Goal: Task Accomplishment & Management: Use online tool/utility

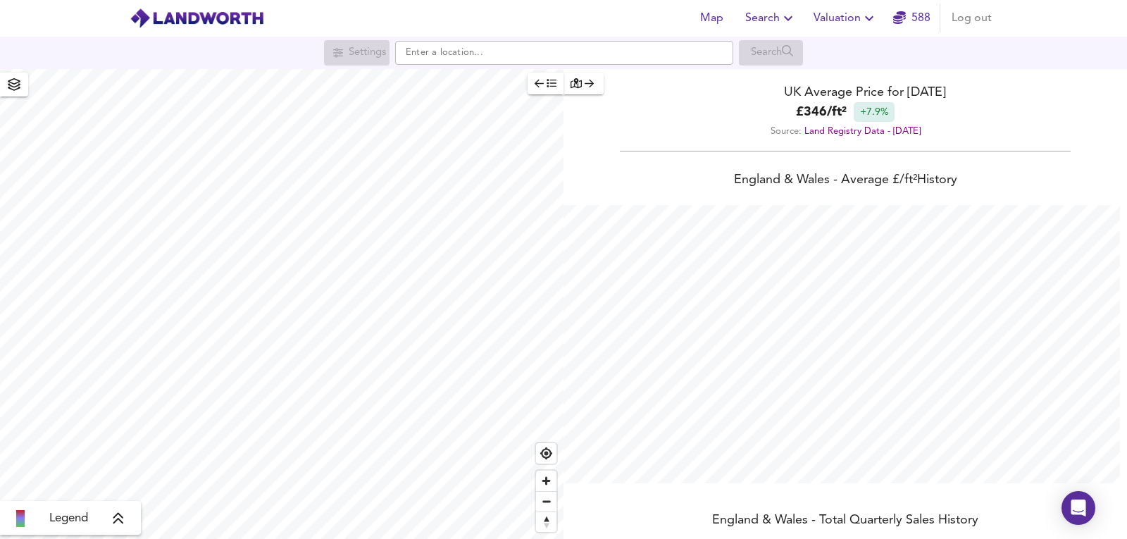
scroll to position [539, 1127]
drag, startPoint x: 869, startPoint y: 42, endPoint x: 852, endPoint y: 13, distance: 34.4
click at [869, 42] on div "Settings Search" at bounding box center [563, 52] width 1127 height 25
click at [852, 13] on span "Valuation" at bounding box center [846, 18] width 64 height 20
click at [808, 51] on li "New Valuation Report" at bounding box center [845, 50] width 168 height 25
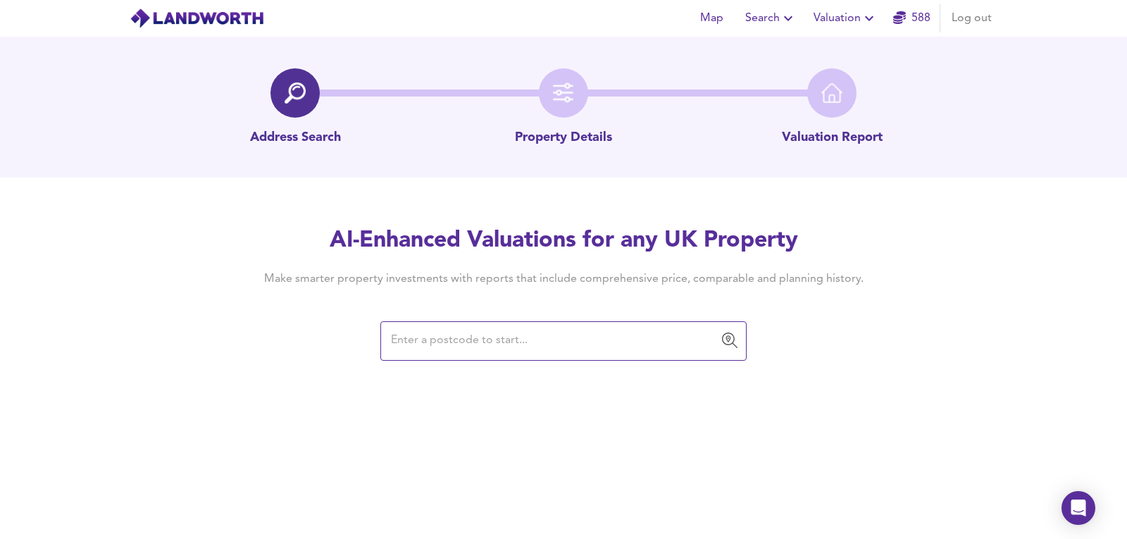
click at [443, 341] on input "text" at bounding box center [553, 341] width 332 height 27
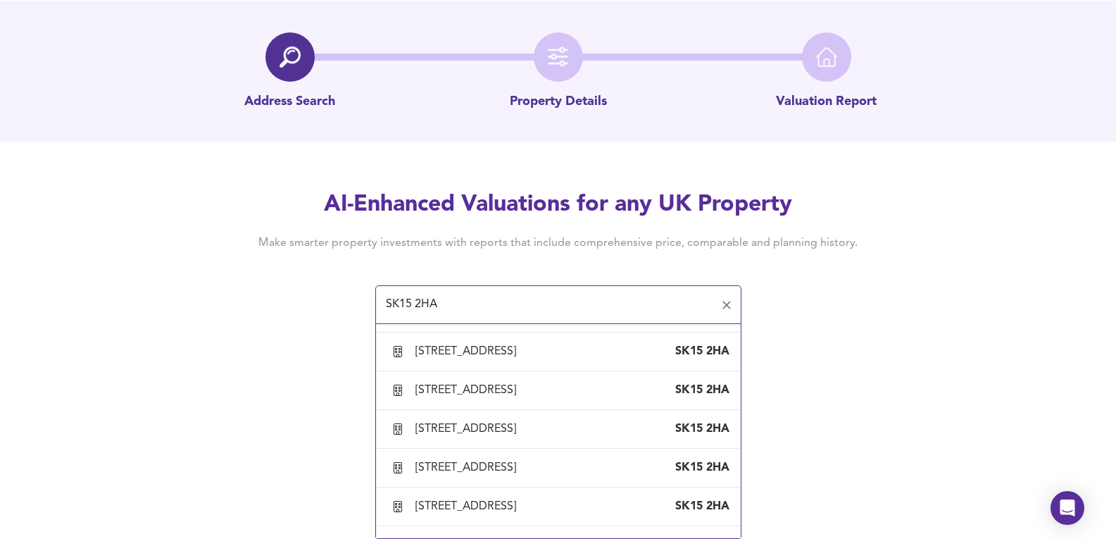
scroll to position [1315, 0]
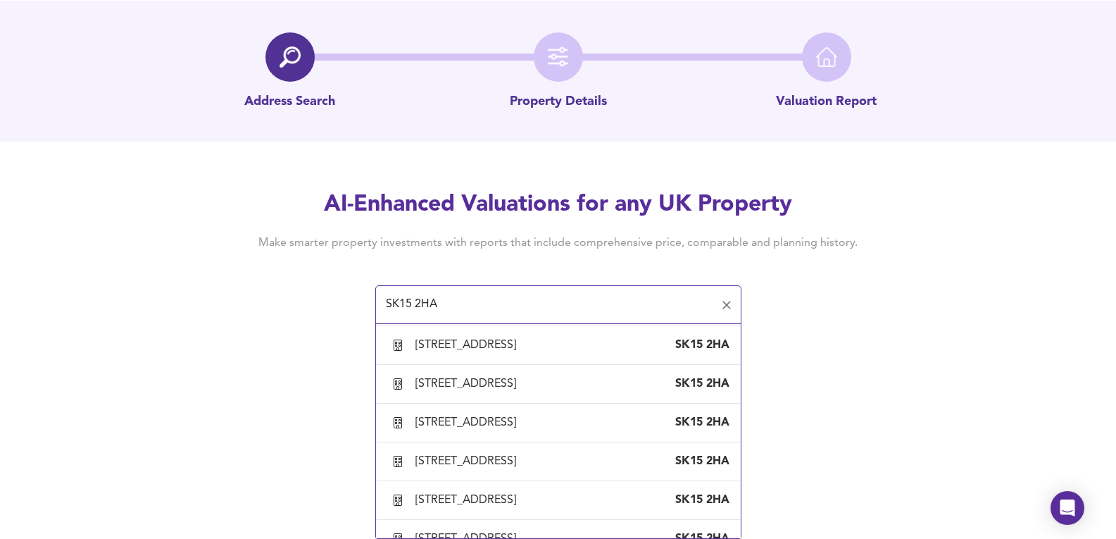
click at [512, 94] on li "[STREET_ADDRESS]" at bounding box center [558, 74] width 365 height 39
type input "[STREET_ADDRESS]"
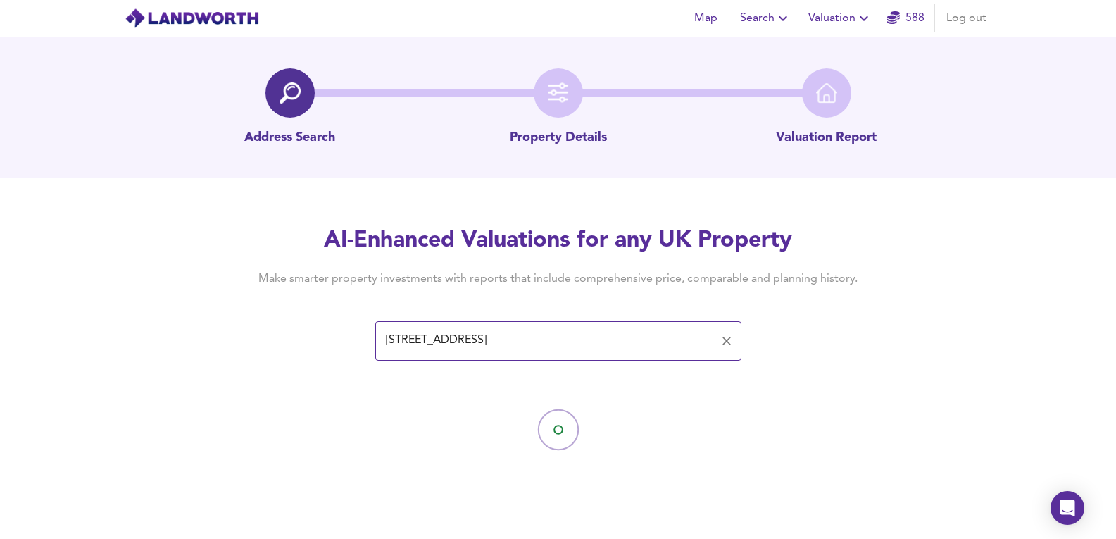
scroll to position [0, 0]
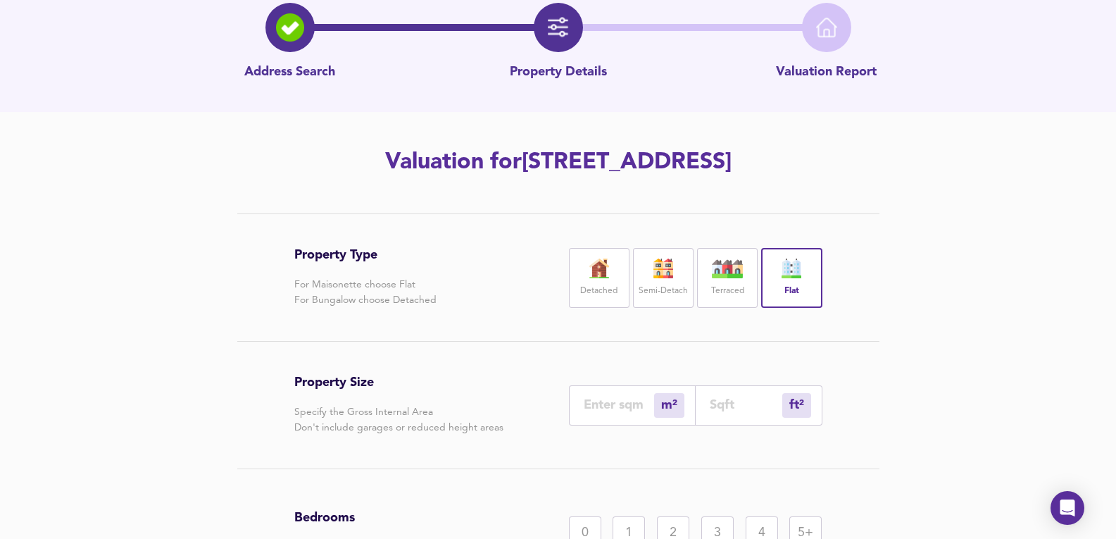
scroll to position [188, 0]
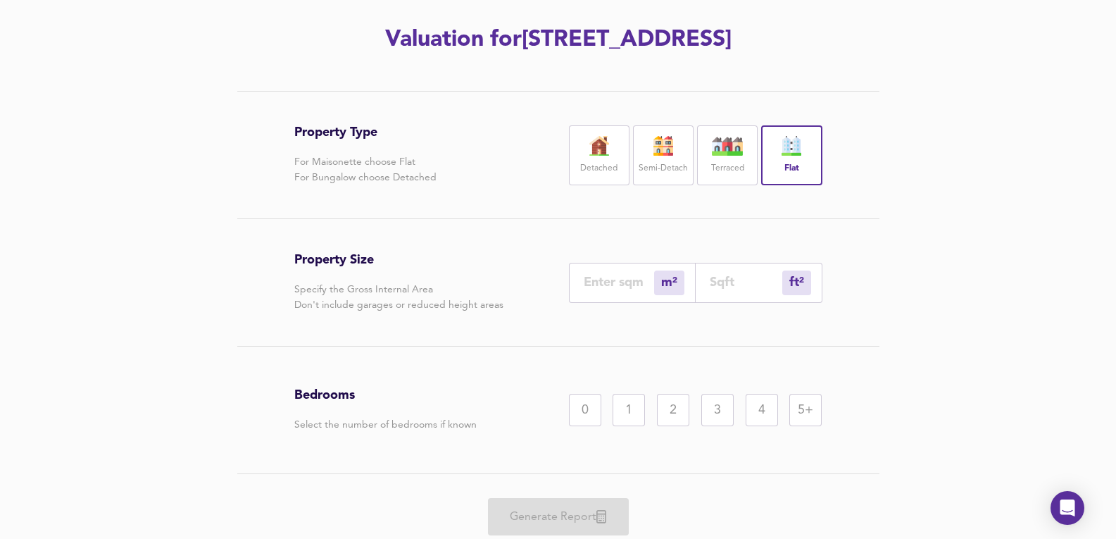
click at [631, 290] on input "number" at bounding box center [619, 282] width 70 height 15
type input "6"
type input "65"
type input "700"
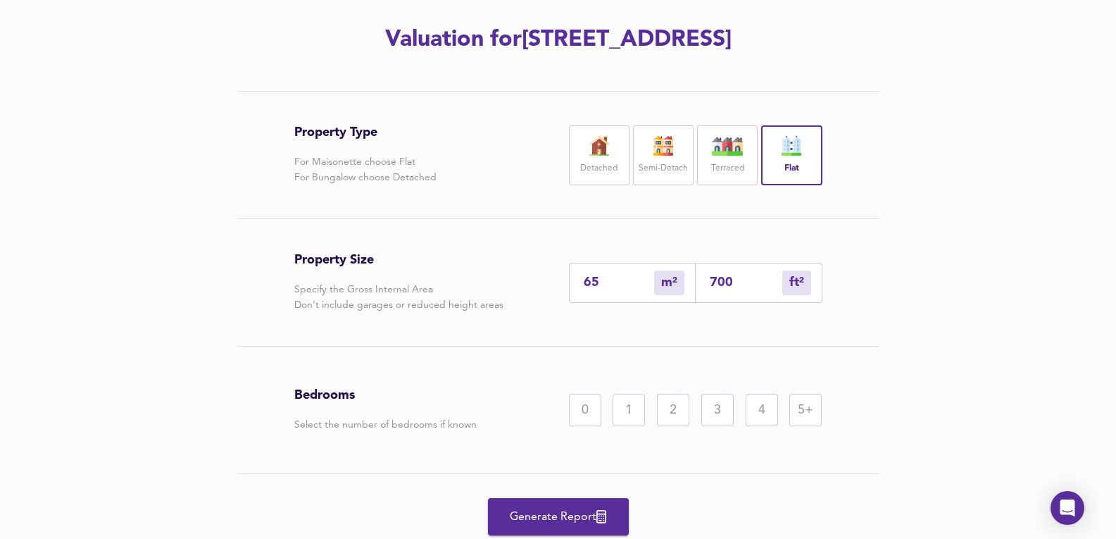
type input "65"
click at [664, 426] on div "2" at bounding box center [673, 410] width 32 height 32
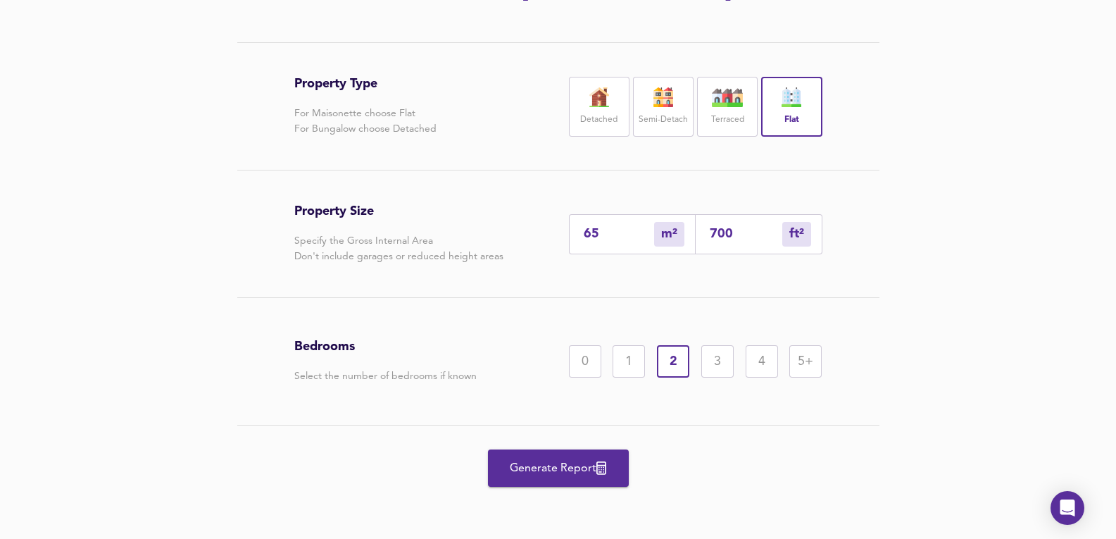
scroll to position [268, 0]
click at [593, 435] on div "Generate Report" at bounding box center [558, 467] width 528 height 85
click at [598, 454] on button "Generate Report" at bounding box center [558, 467] width 141 height 37
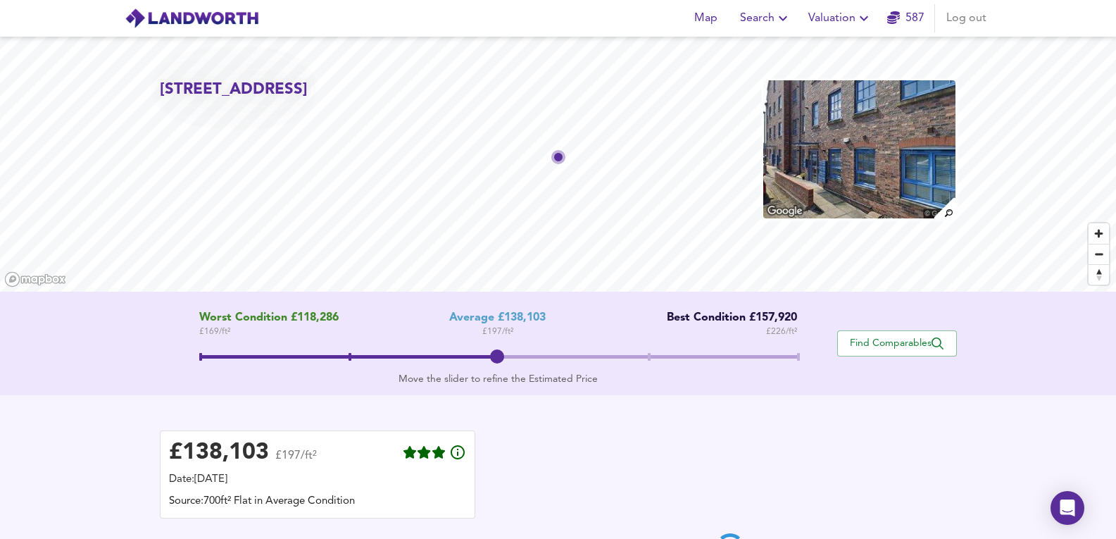
scroll to position [282, 0]
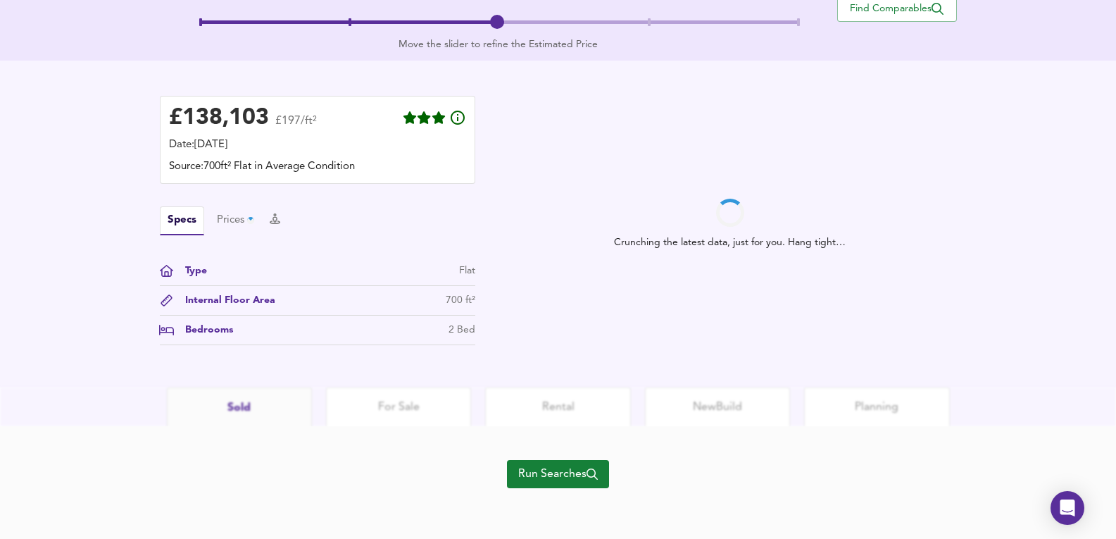
click at [628, 472] on div "Run Searches" at bounding box center [558, 482] width 1116 height 113
click at [561, 468] on span "Run Searches" at bounding box center [558, 474] width 80 height 20
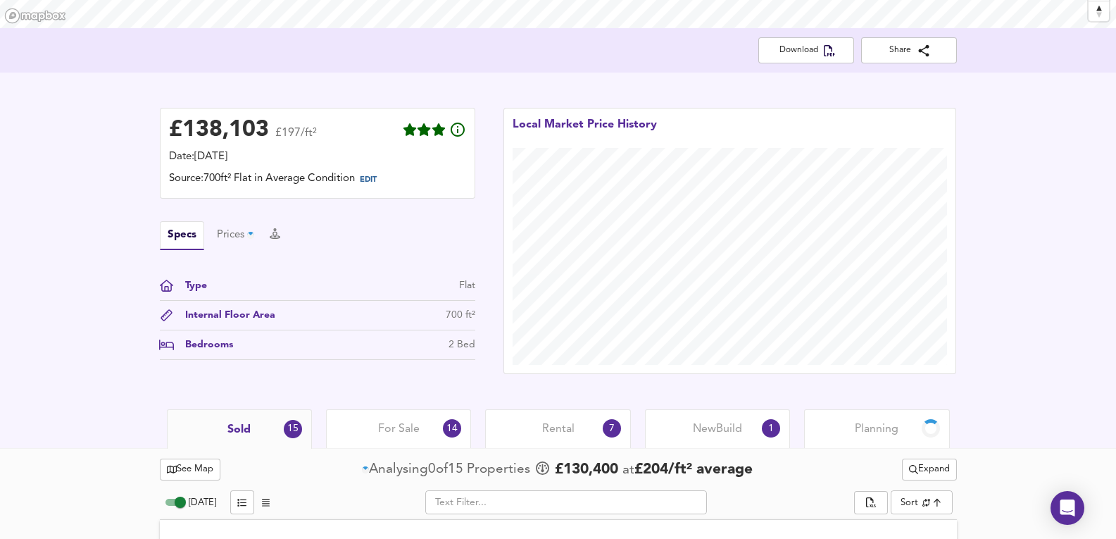
scroll to position [276, 0]
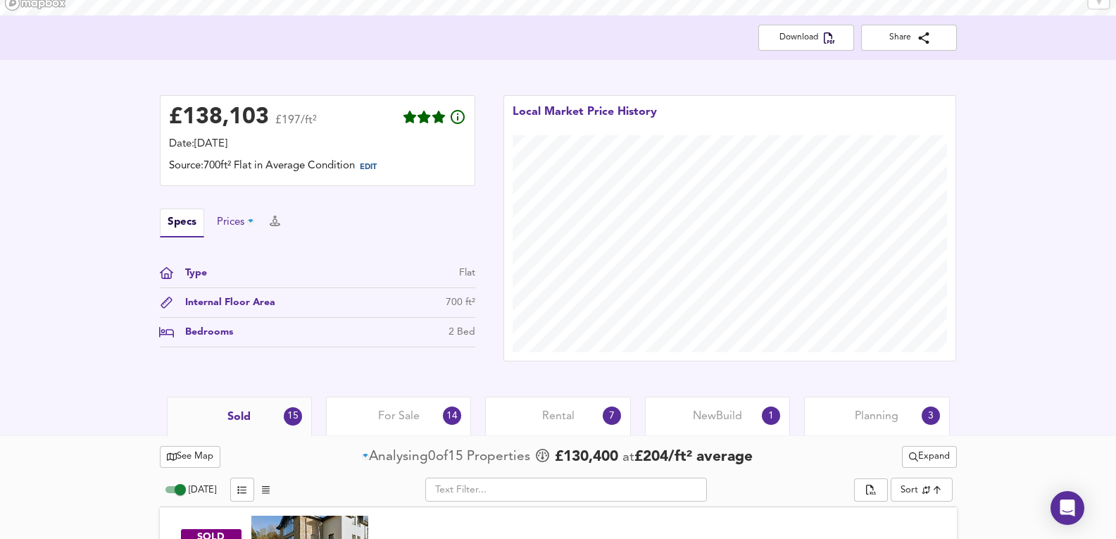
click at [244, 225] on div "Prices" at bounding box center [237, 222] width 40 height 15
click at [170, 217] on button "Specs" at bounding box center [173, 222] width 27 height 15
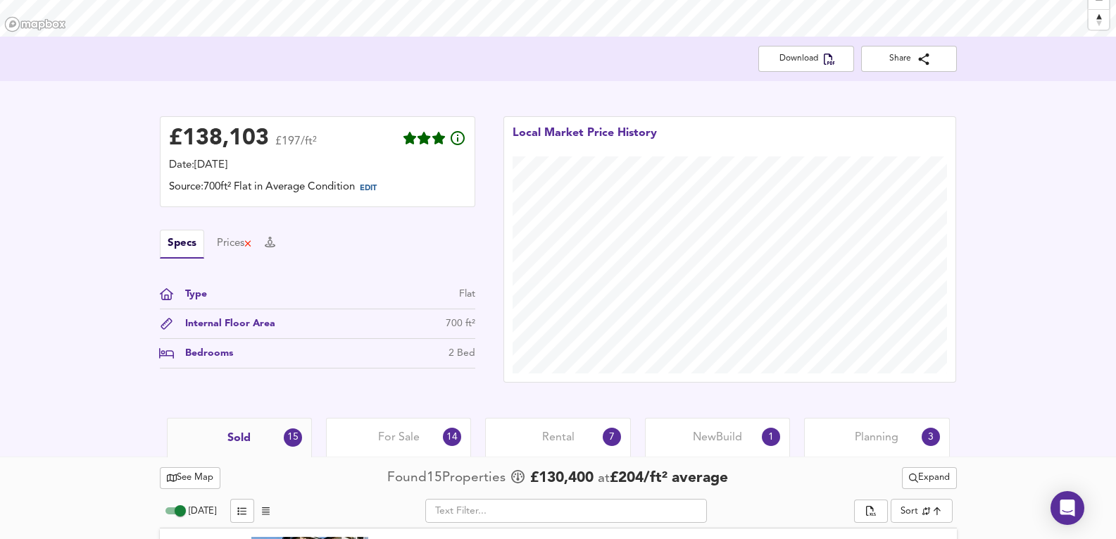
scroll to position [375, 0]
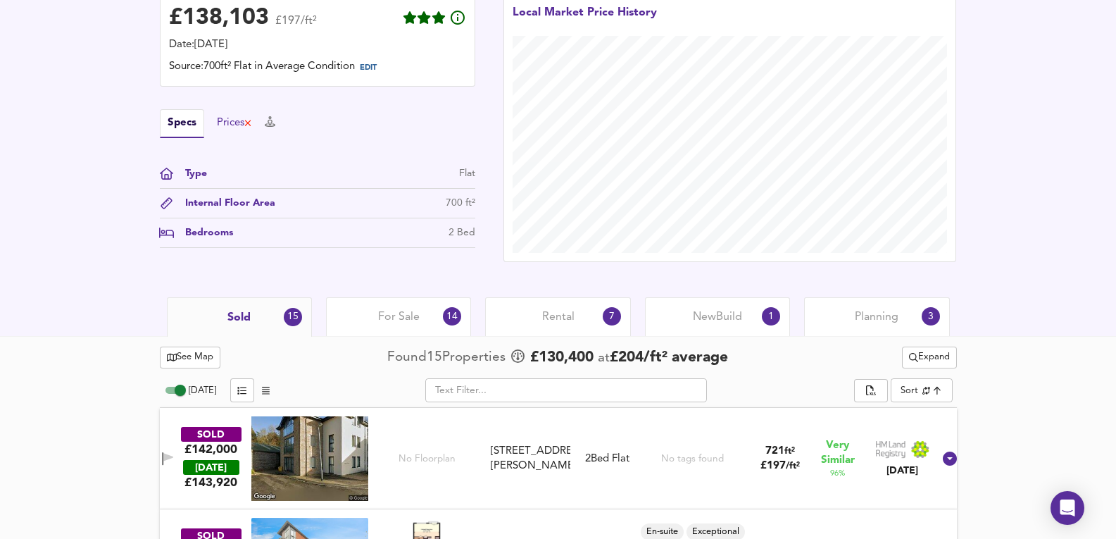
click at [239, 116] on div "Specs Prices" at bounding box center [318, 123] width 316 height 29
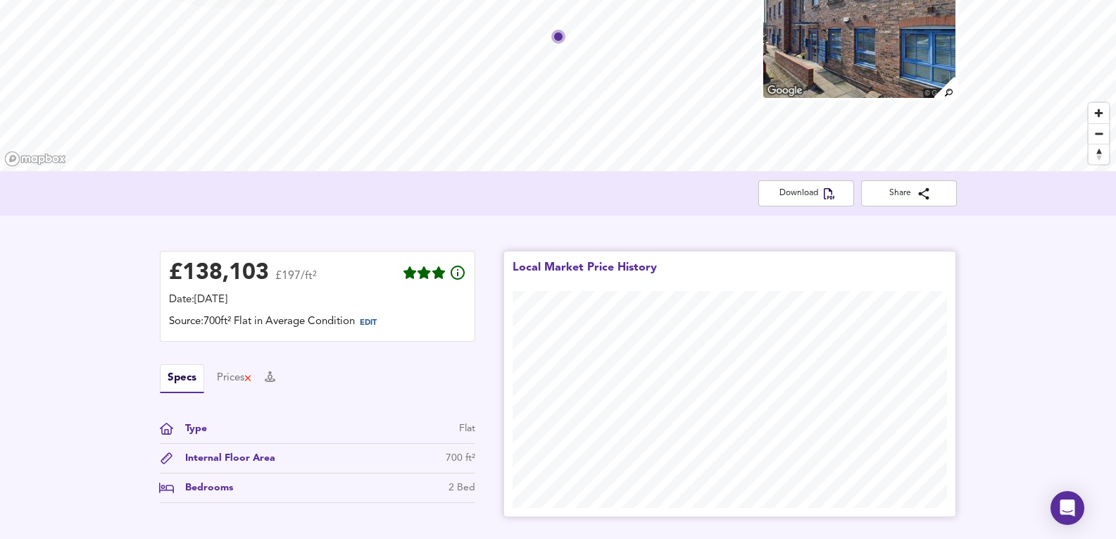
scroll to position [0, 0]
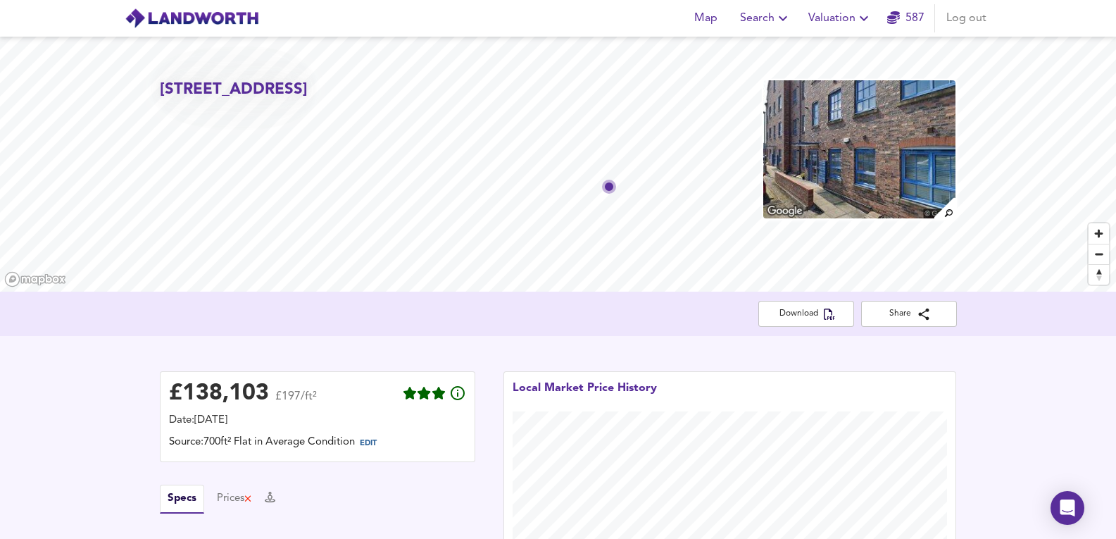
click at [191, 110] on div "[STREET_ADDRESS]" at bounding box center [558, 164] width 1116 height 255
drag, startPoint x: 160, startPoint y: 87, endPoint x: 249, endPoint y: 137, distance: 101.9
click at [249, 101] on h2 "[STREET_ADDRESS]" at bounding box center [234, 90] width 148 height 22
copy h2 "[STREET_ADDRESS]"
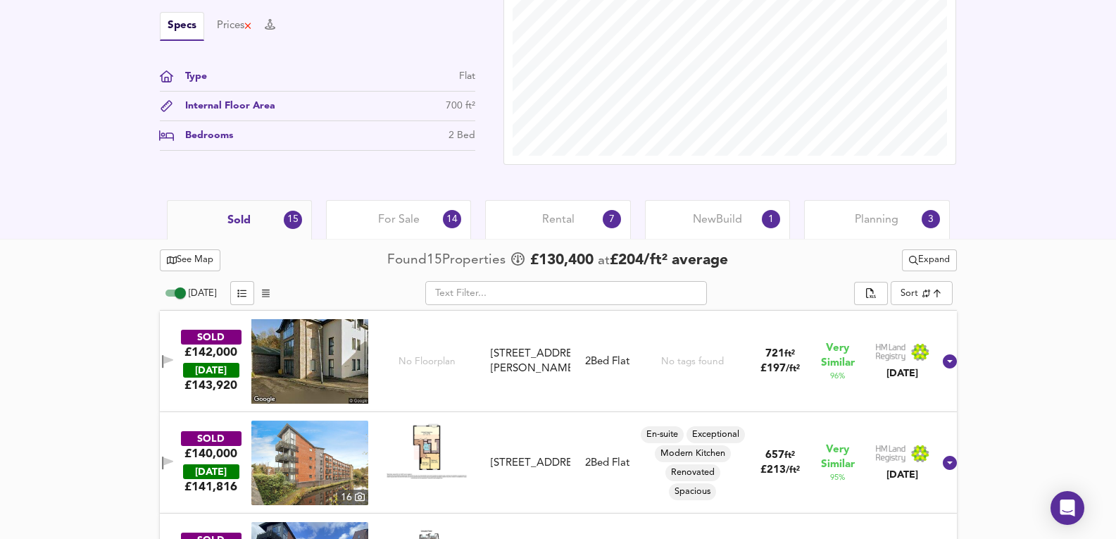
scroll to position [564, 0]
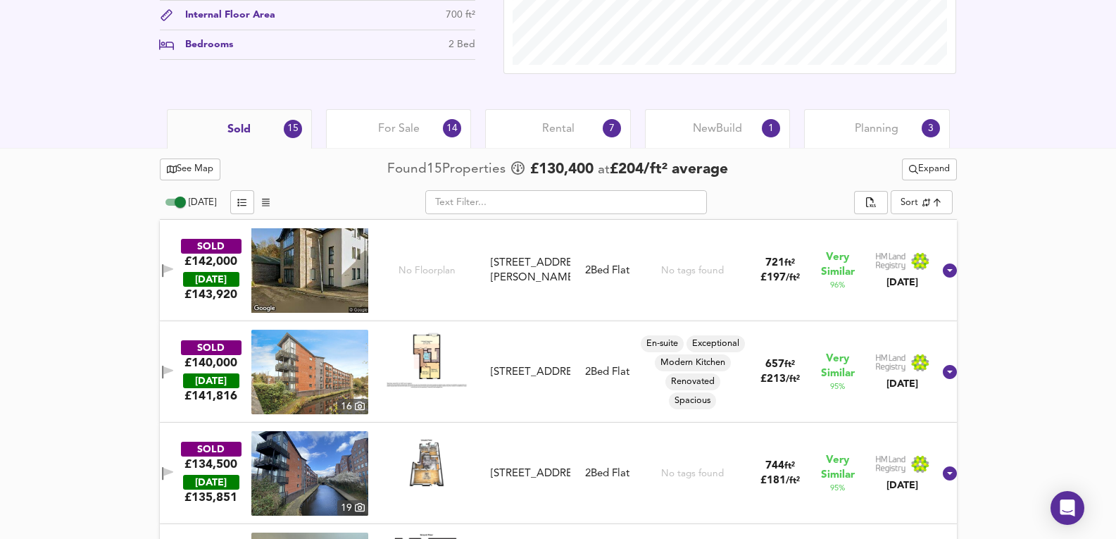
click at [894, 113] on div "Planning 3" at bounding box center [876, 128] width 145 height 39
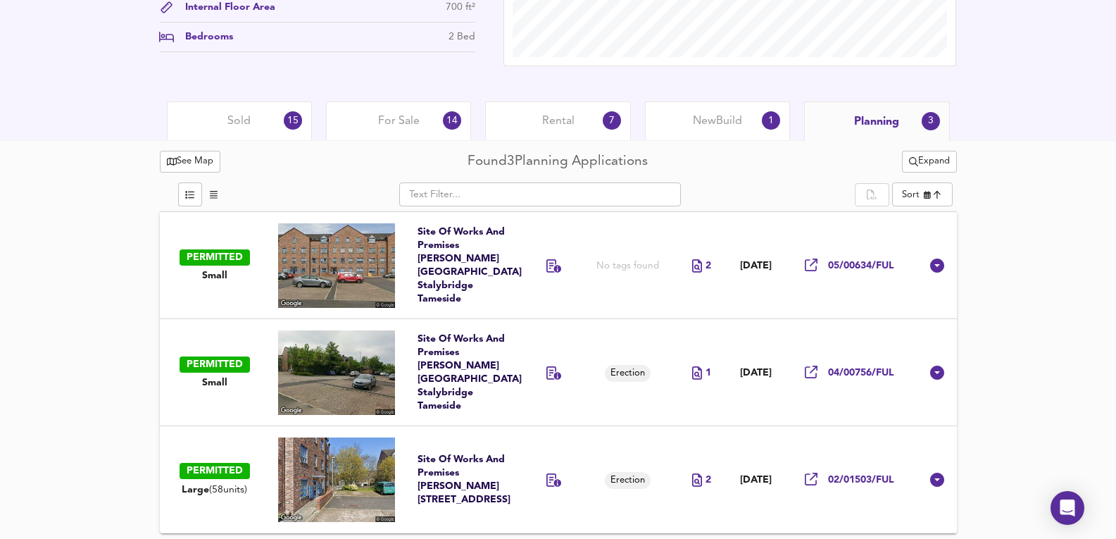
scroll to position [573, 0]
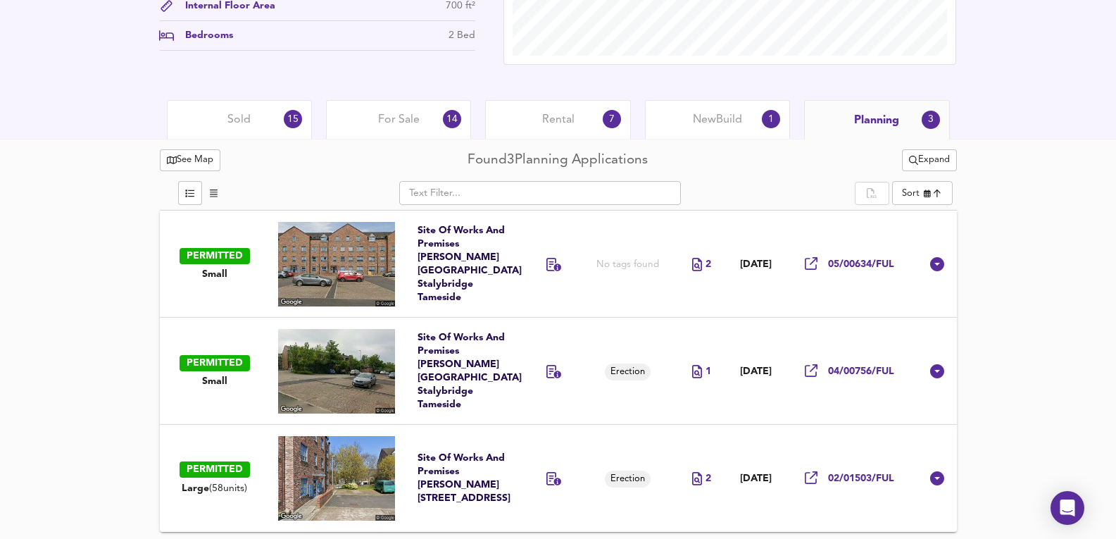
click at [740, 132] on div "New Build 1" at bounding box center [717, 119] width 145 height 39
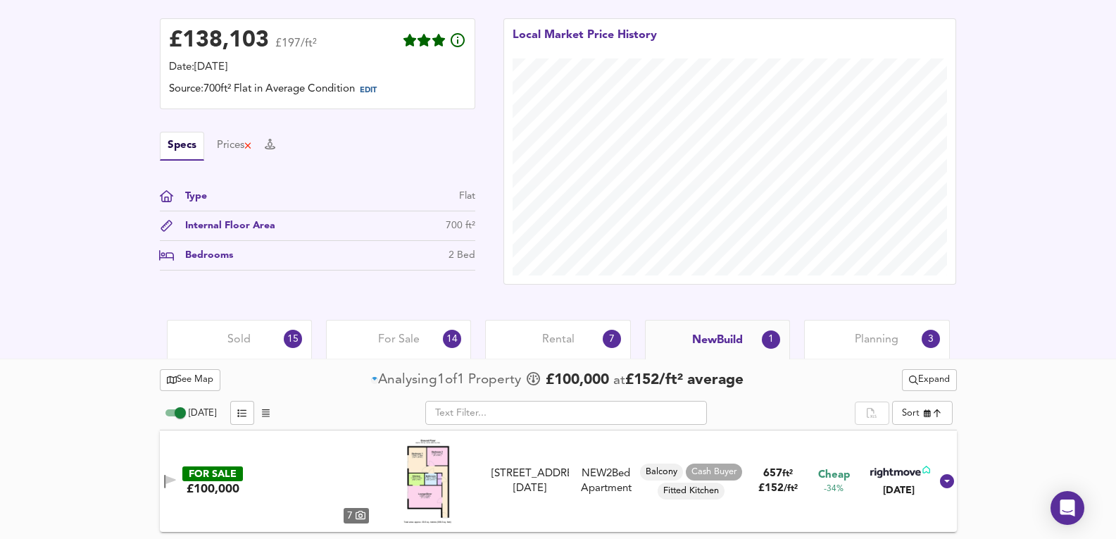
scroll to position [353, 0]
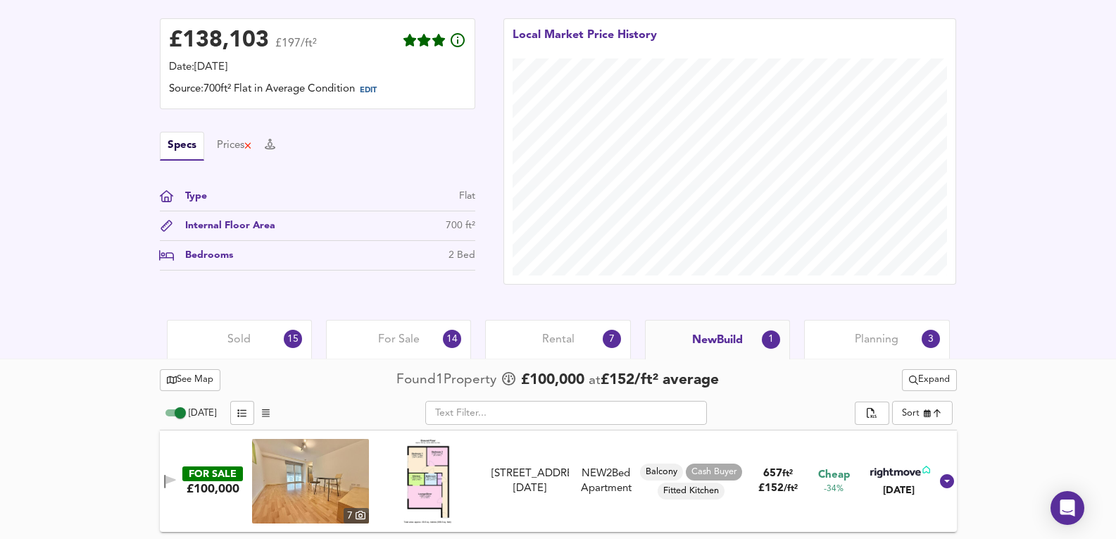
click at [554, 339] on span "Rental" at bounding box center [558, 339] width 32 height 15
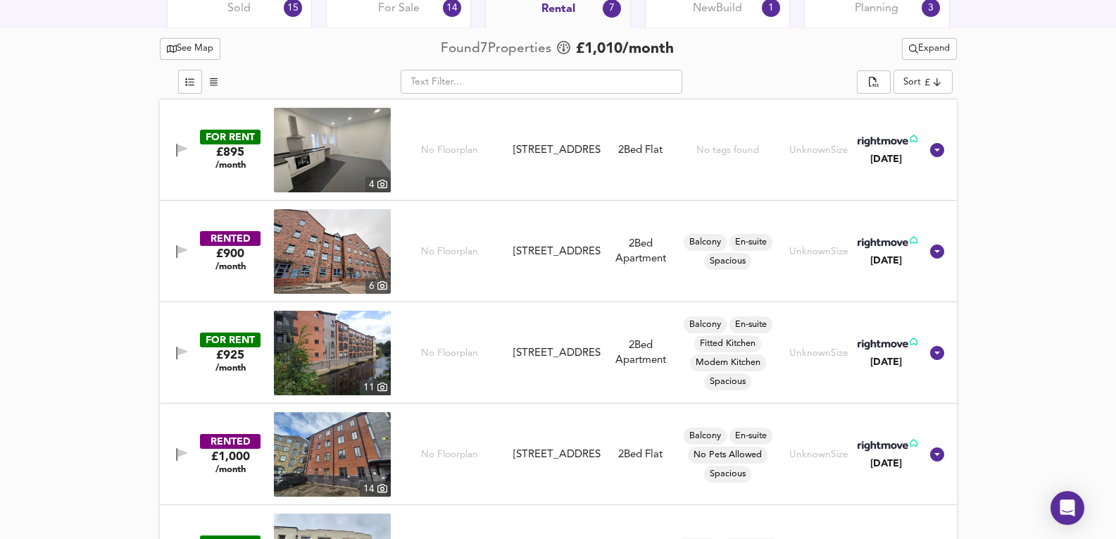
scroll to position [633, 0]
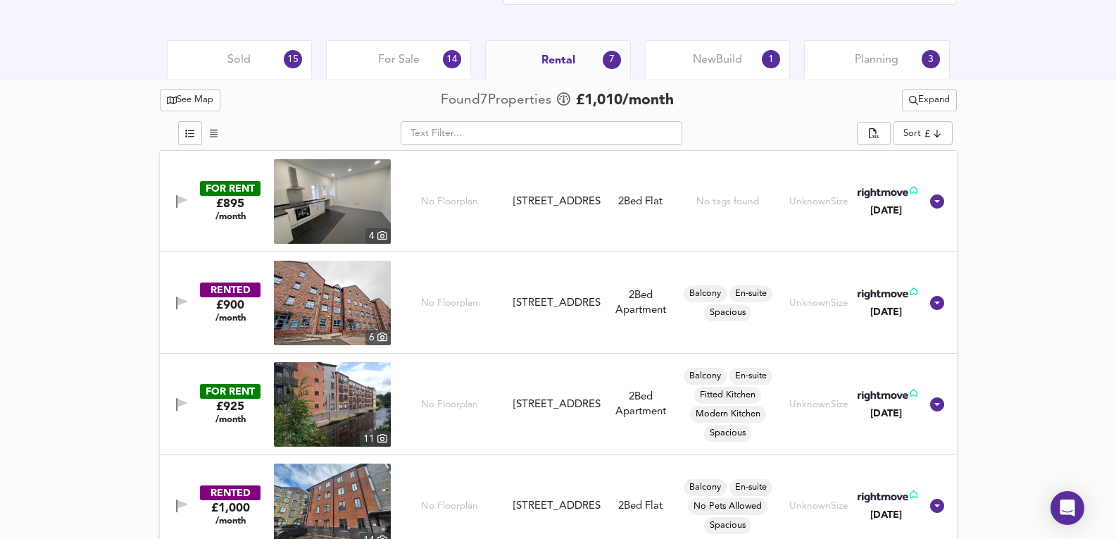
click at [396, 58] on span "For Sale" at bounding box center [399, 59] width 42 height 15
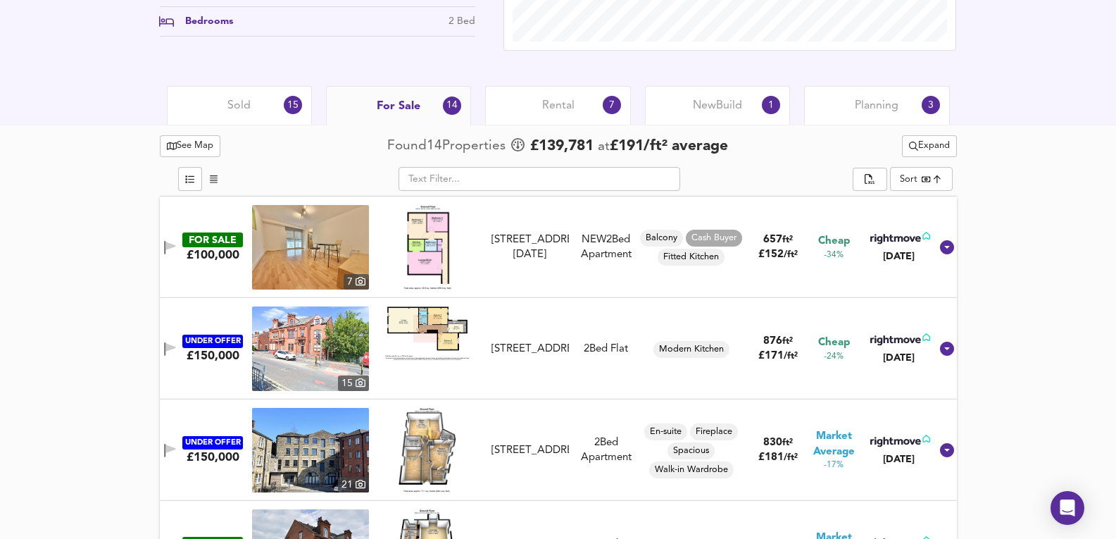
scroll to position [586, 0]
click at [247, 113] on span "Sold" at bounding box center [239, 106] width 23 height 15
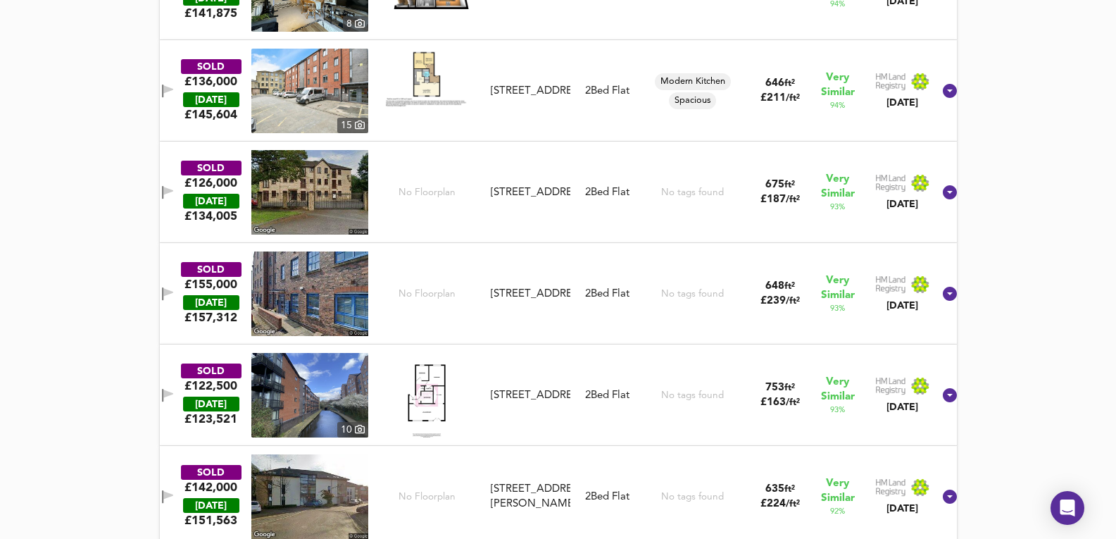
scroll to position [1150, 0]
click at [729, 328] on div "No tags found" at bounding box center [693, 293] width 107 height 85
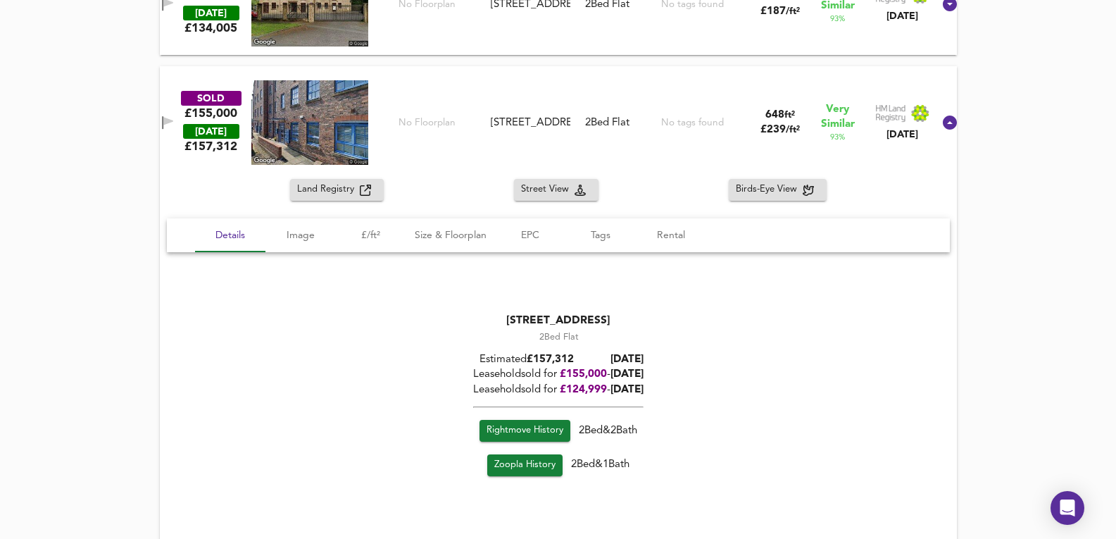
click at [706, 171] on div "SOLD £155,000 [DATE] £ 157,312 No [GEOGRAPHIC_DATA][STREET_ADDRESS][STREET_ADDR…" at bounding box center [558, 122] width 797 height 113
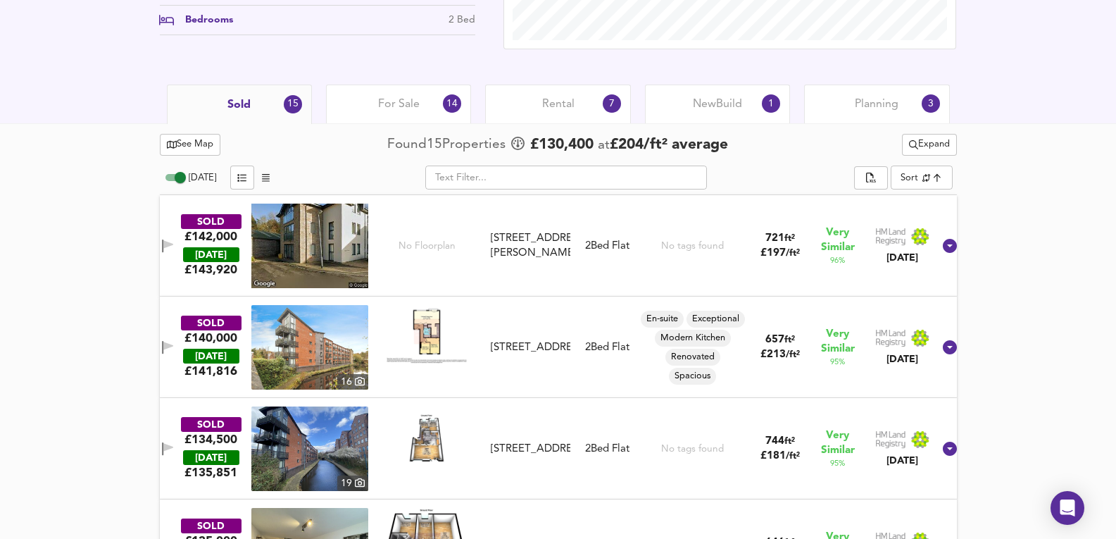
scroll to position [586, 0]
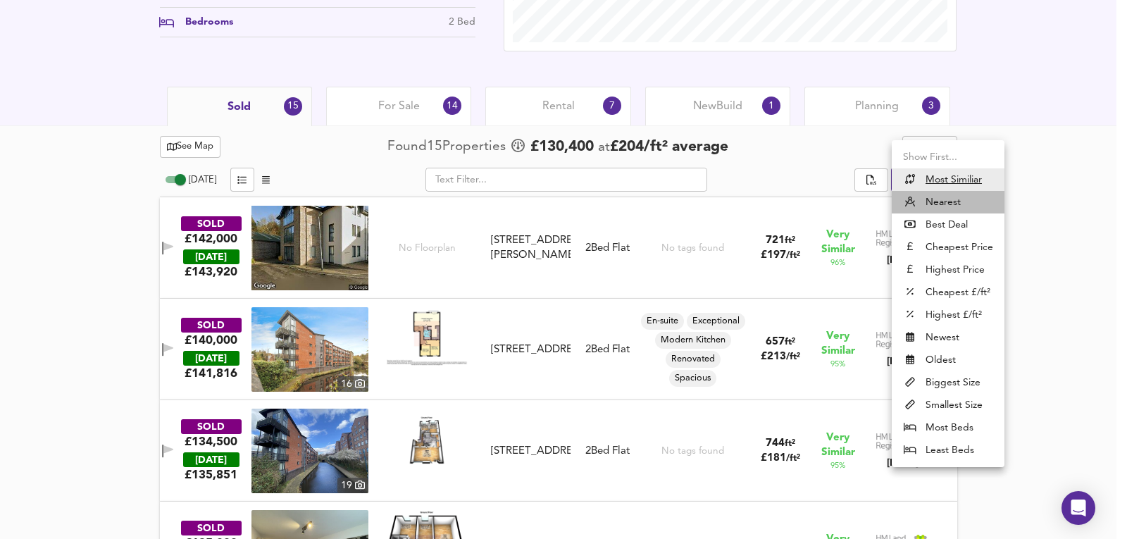
click at [952, 199] on li "Nearest" at bounding box center [948, 202] width 113 height 23
type input "distancetocenter"
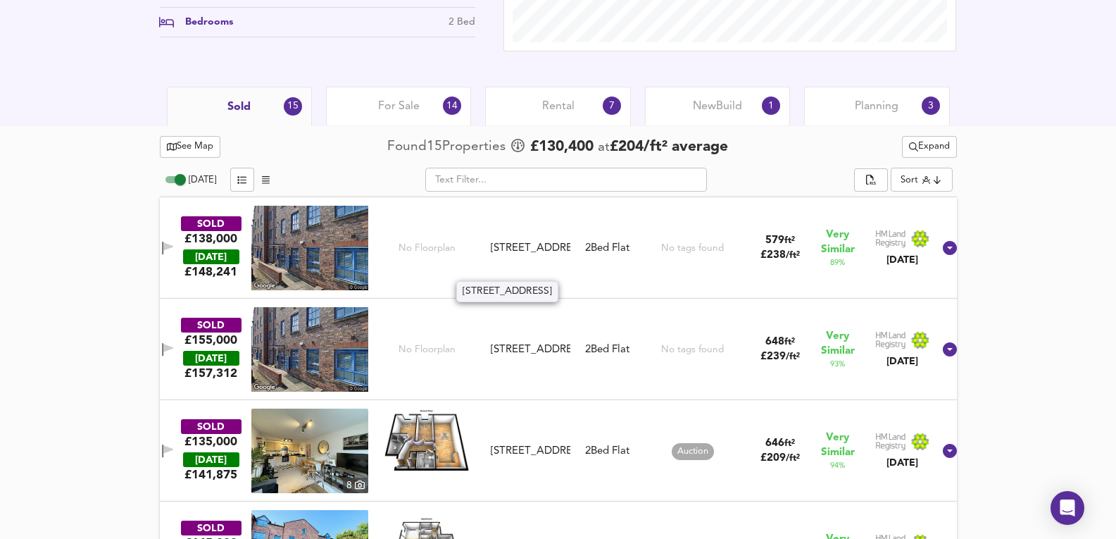
click at [544, 256] on div "[STREET_ADDRESS]" at bounding box center [531, 248] width 80 height 15
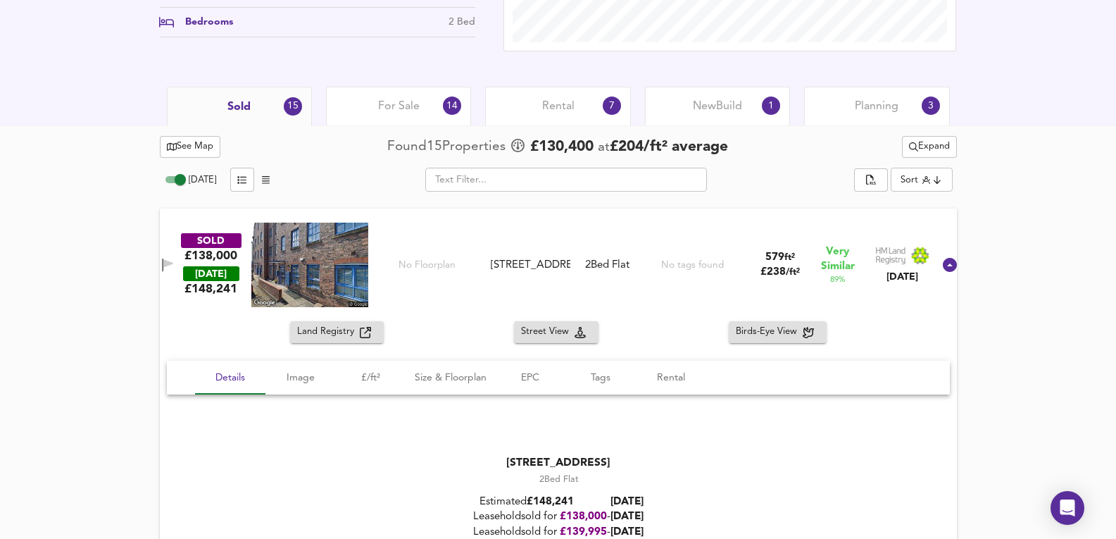
drag, startPoint x: 524, startPoint y: 243, endPoint x: 578, endPoint y: 299, distance: 77.7
click at [578, 299] on div "SOLD £138,000 [DATE] £ 148,241 [STREET_ADDRESS][GEOGRAPHIC_DATA][STREET_ADDRESS…" at bounding box center [541, 265] width 784 height 85
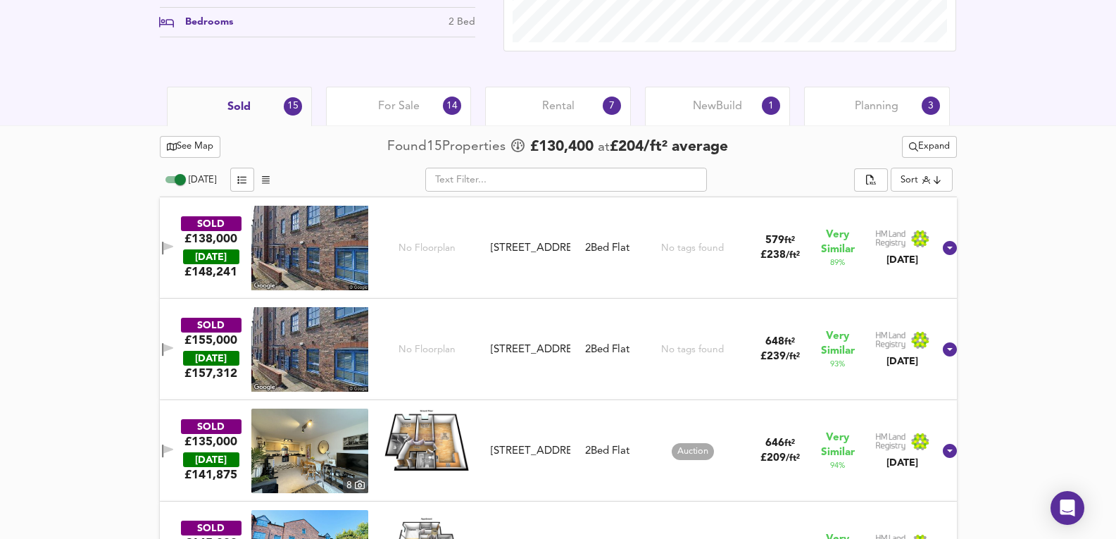
copy div "[STREET_ADDRESS]"
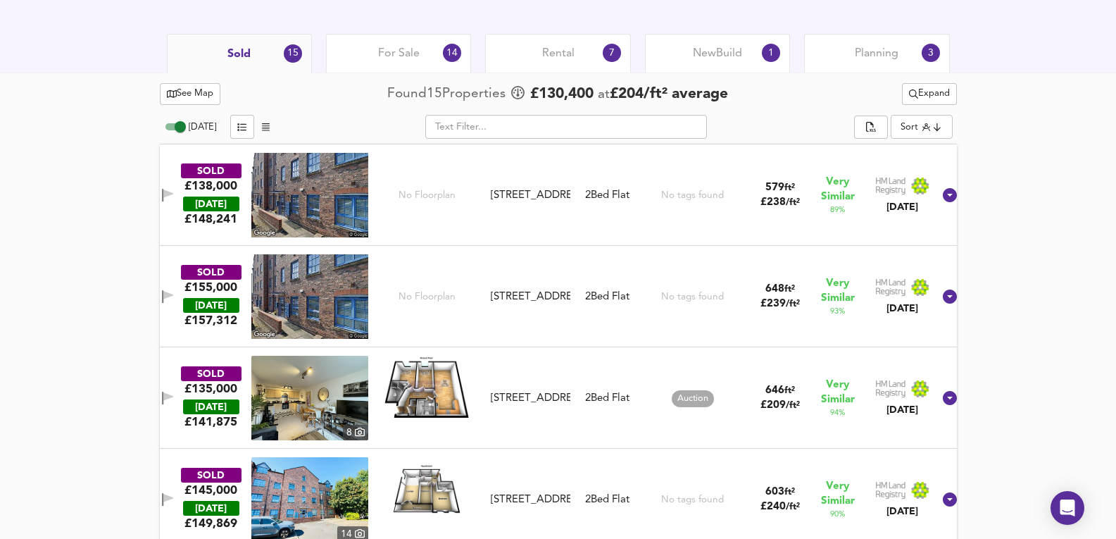
scroll to position [727, 0]
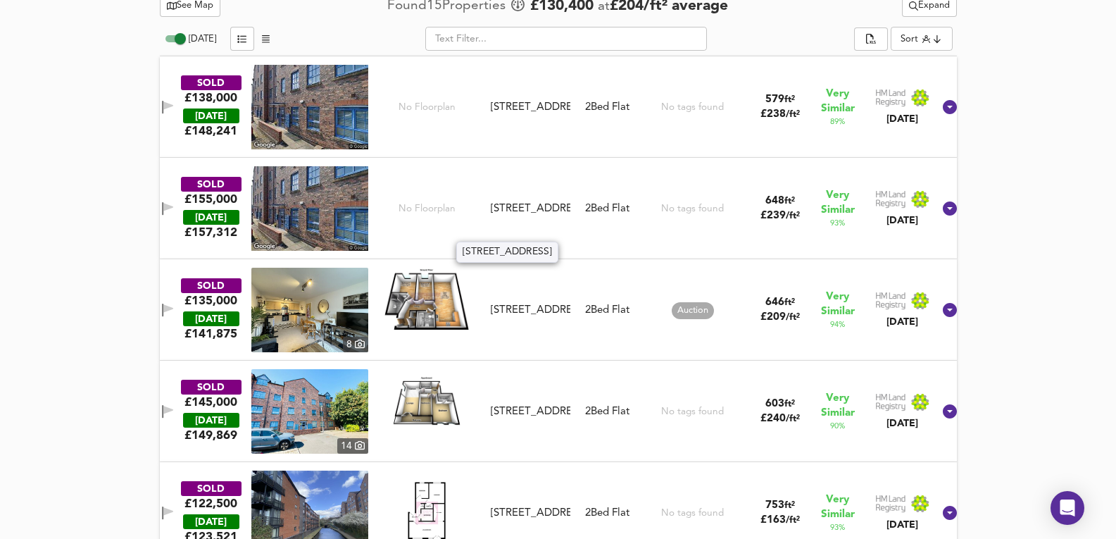
drag, startPoint x: 516, startPoint y: 180, endPoint x: 565, endPoint y: 238, distance: 75.5
click at [565, 216] on div "[STREET_ADDRESS]" at bounding box center [531, 208] width 80 height 15
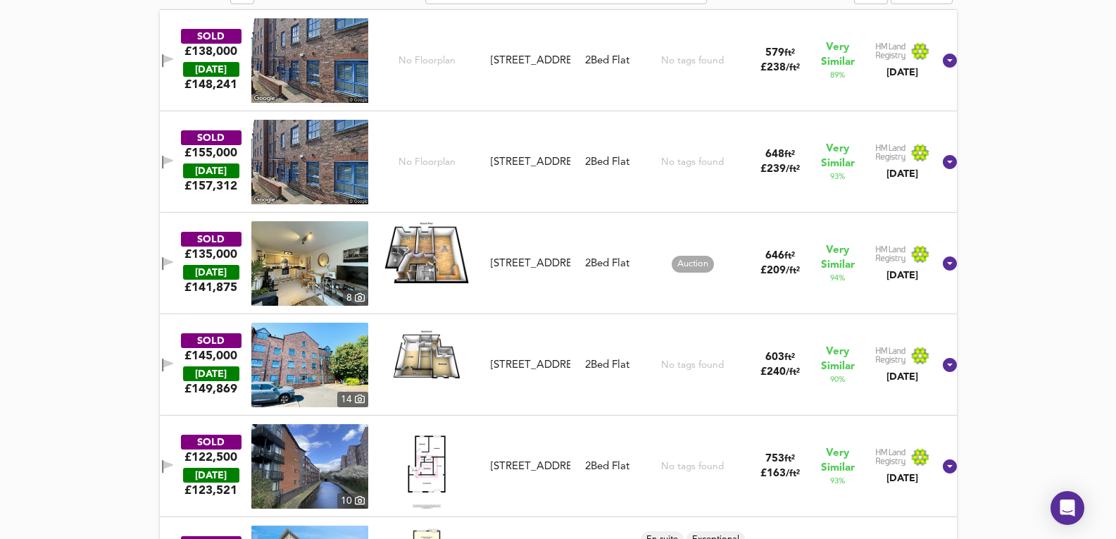
click at [648, 269] on div "Auction" at bounding box center [693, 263] width 107 height 85
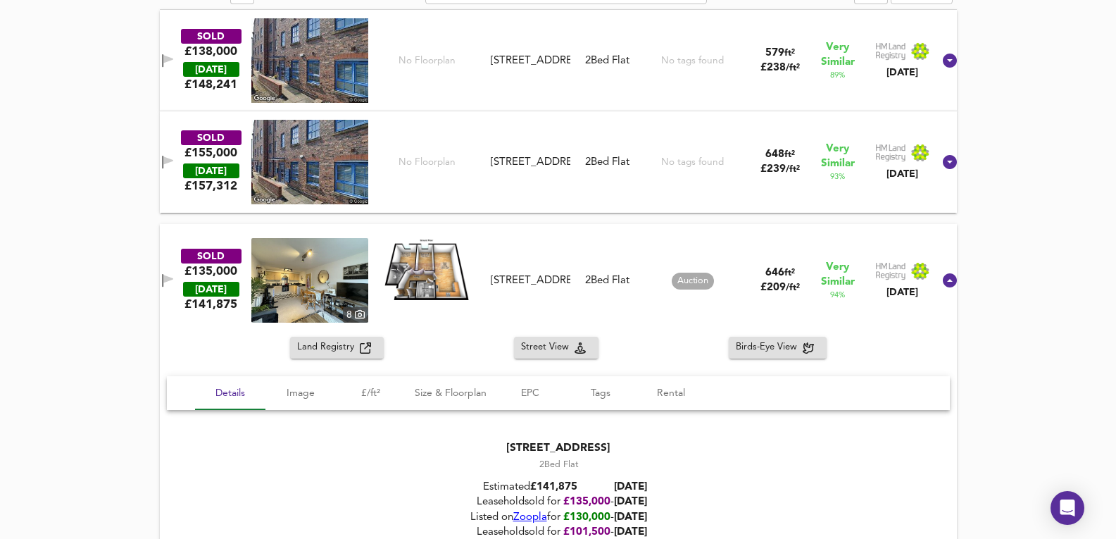
click at [237, 270] on div "£135,000" at bounding box center [211, 270] width 53 height 15
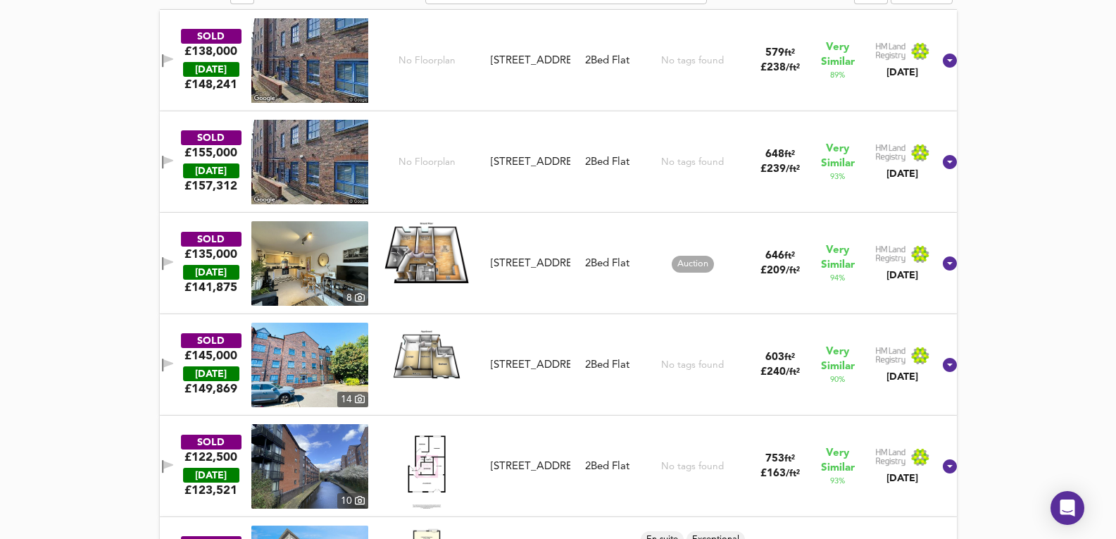
click at [282, 255] on img at bounding box center [309, 263] width 117 height 85
click at [811, 301] on div "SOLD £135,000 [DATE] £ 141,875 8 [STREET_ADDRESS][GEOGRAPHIC_DATA][STREET_ADDRE…" at bounding box center [541, 263] width 784 height 85
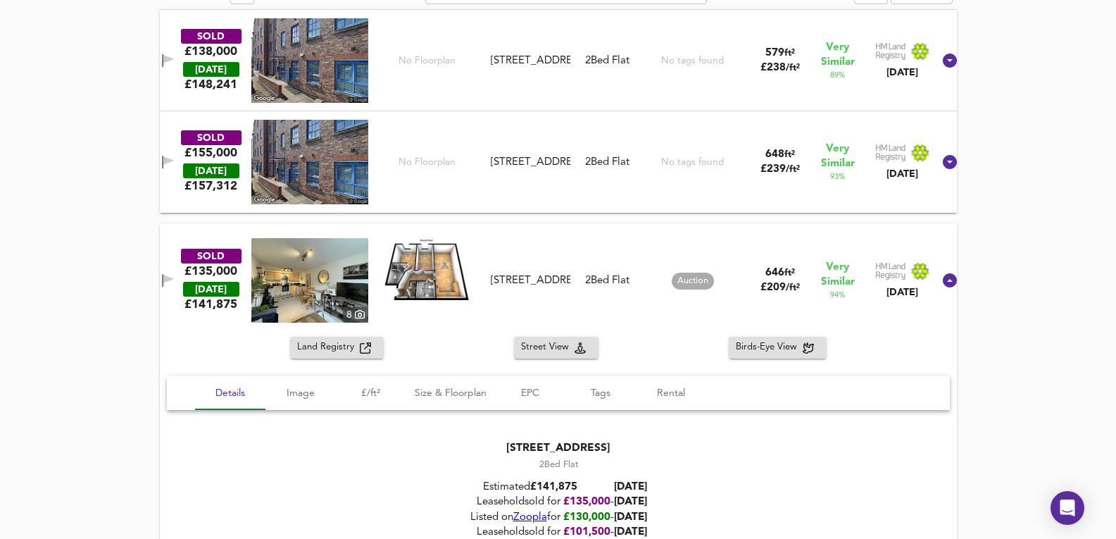
click at [709, 266] on div "Auction" at bounding box center [693, 280] width 45 height 85
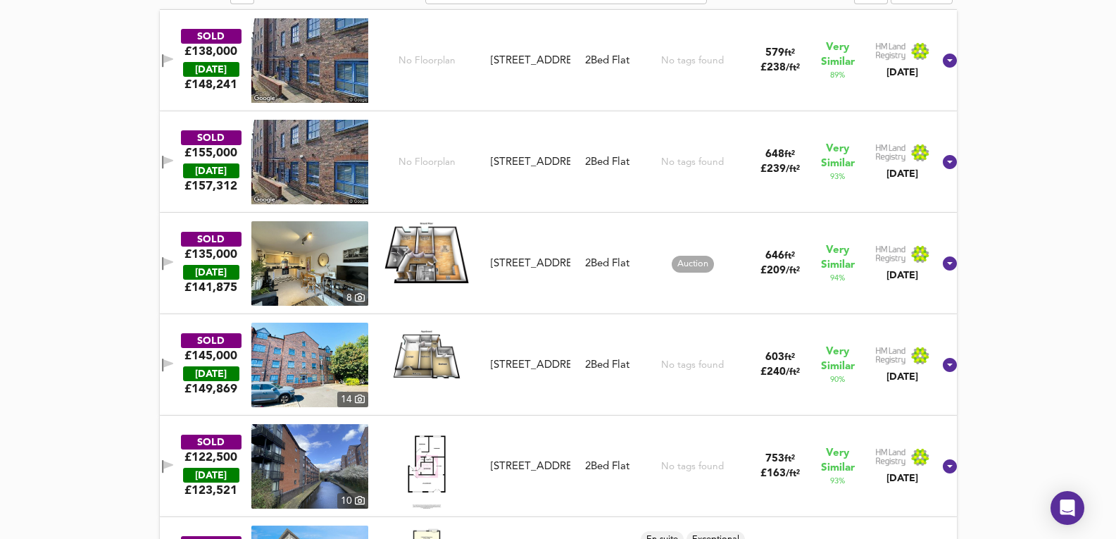
click at [661, 311] on div "SOLD £135,000 [DATE] £ 141,875 8 [STREET_ADDRESS][GEOGRAPHIC_DATA][STREET_ADDRE…" at bounding box center [558, 263] width 797 height 101
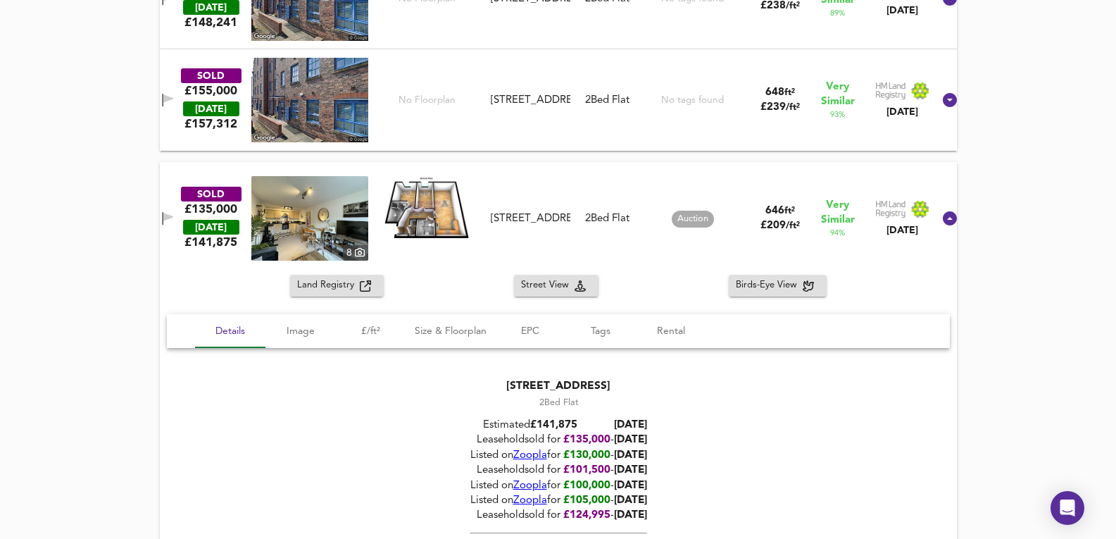
scroll to position [1009, 0]
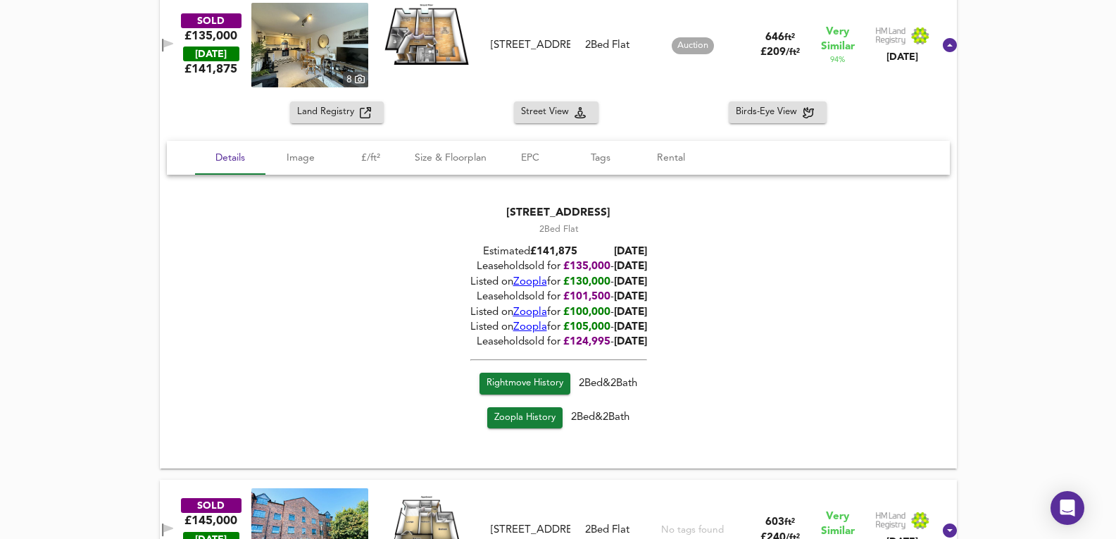
click at [547, 307] on span "Zoopla" at bounding box center [530, 312] width 34 height 11
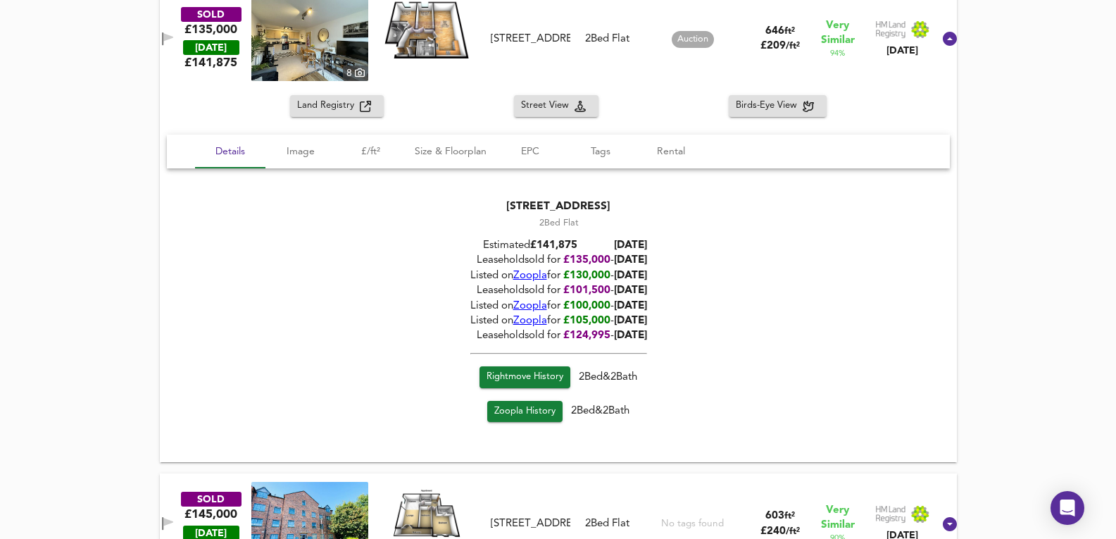
scroll to position [1243, 0]
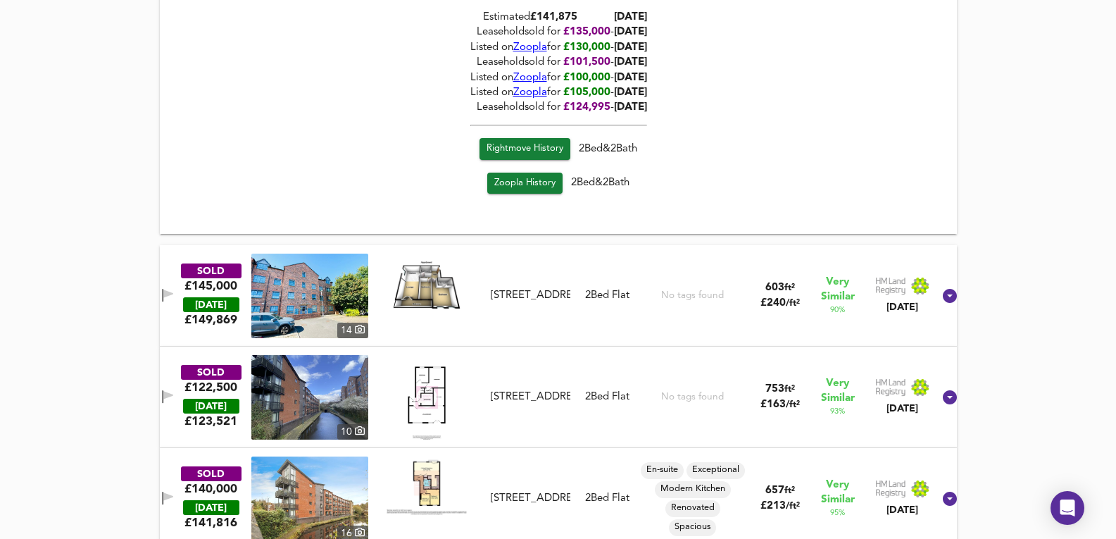
drag, startPoint x: 580, startPoint y: 316, endPoint x: 391, endPoint y: 295, distance: 190.7
click at [580, 316] on div "SOLD £145,000 [DATE] £ 149,869 [GEOGRAPHIC_DATA][STREET_ADDRESS][STREET_ADDRESS…" at bounding box center [541, 296] width 784 height 85
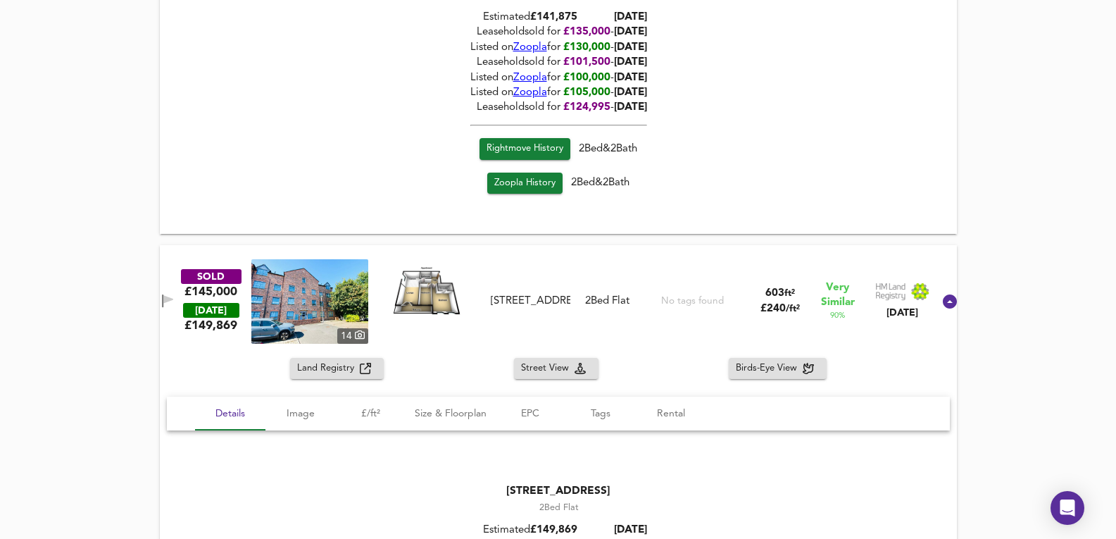
click at [363, 291] on img at bounding box center [309, 301] width 117 height 85
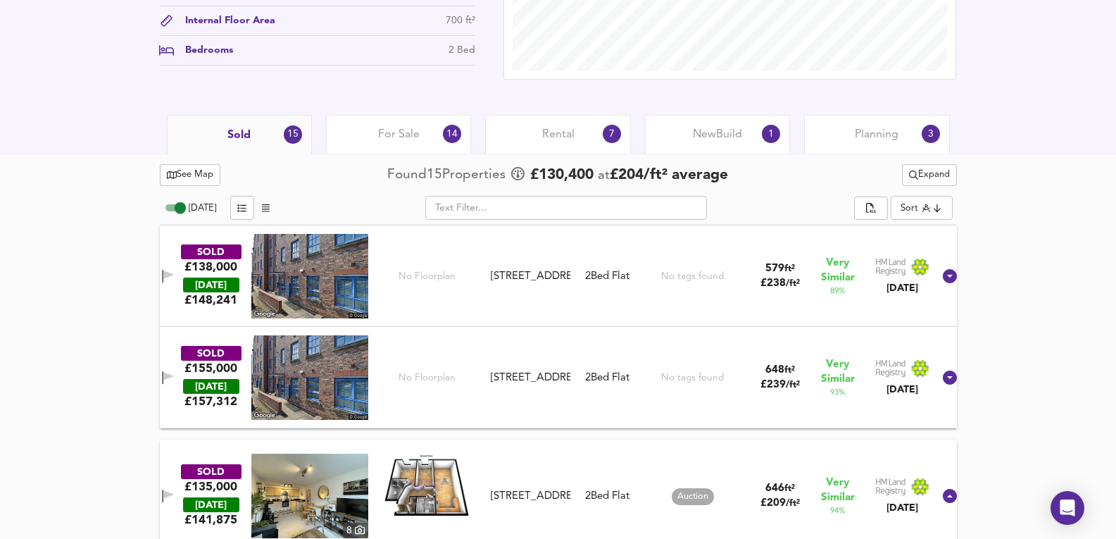
scroll to position [539, 0]
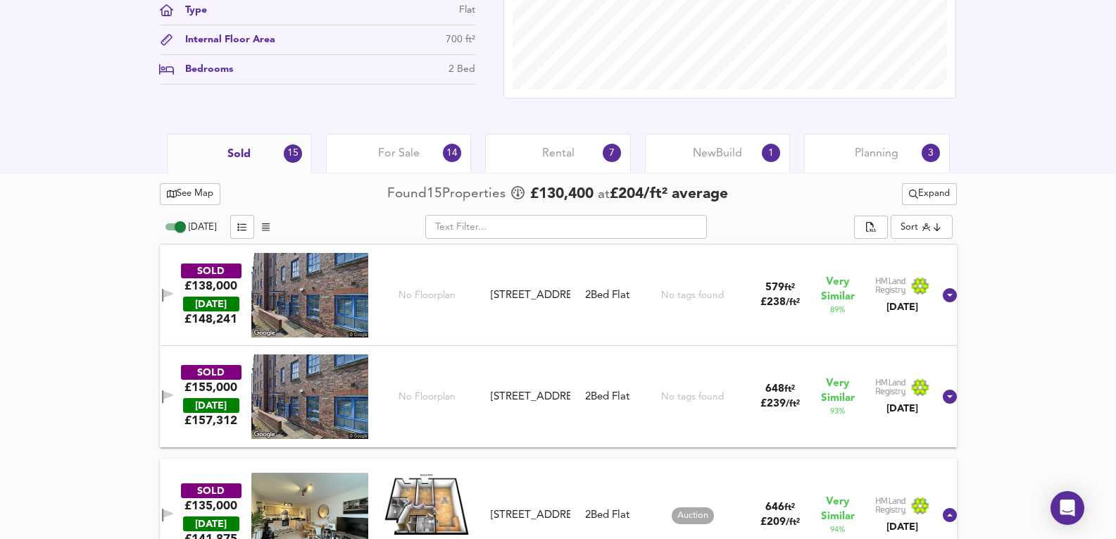
click at [391, 168] on div "For Sale 14" at bounding box center [398, 153] width 145 height 39
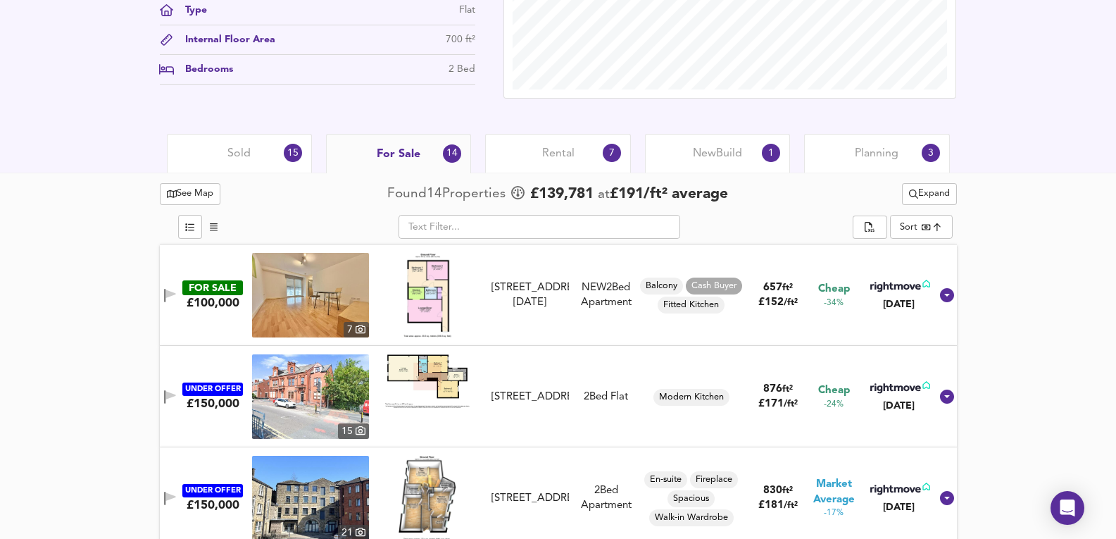
scroll to position [586, 0]
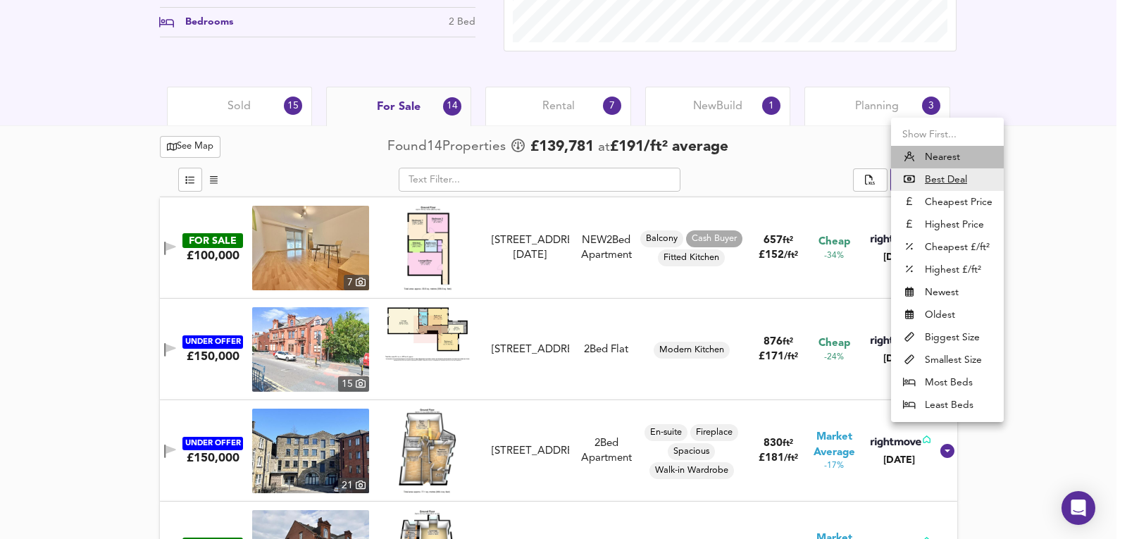
click at [939, 158] on li "Nearest" at bounding box center [947, 157] width 113 height 23
type input "distancetocenter"
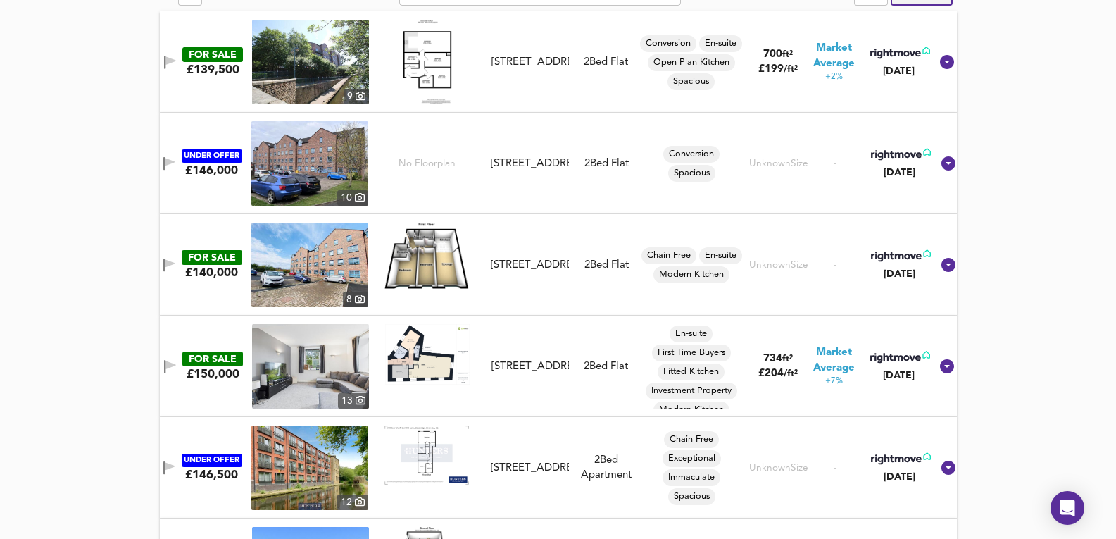
scroll to position [773, 0]
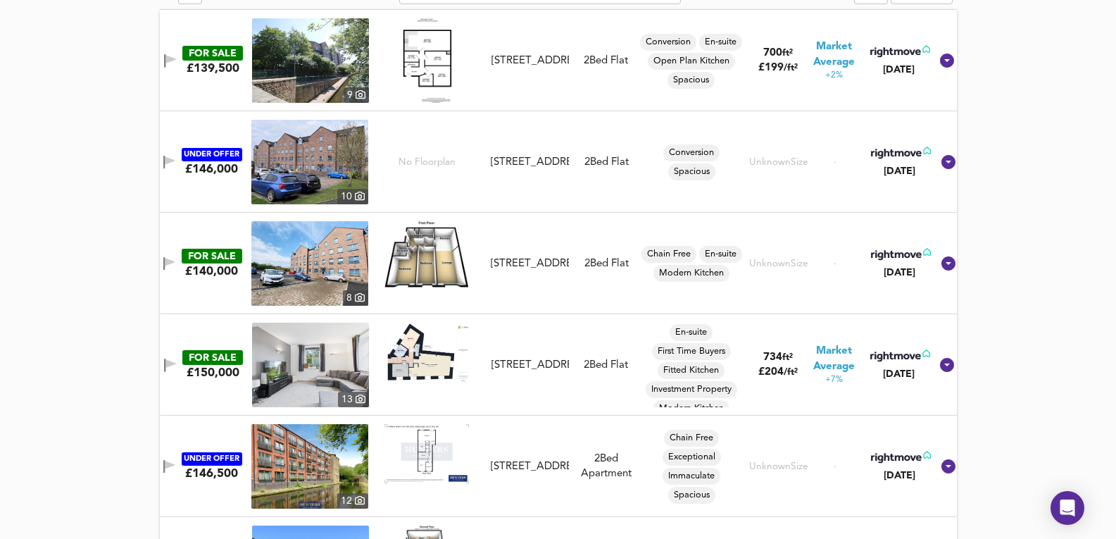
click at [287, 158] on img at bounding box center [309, 162] width 117 height 85
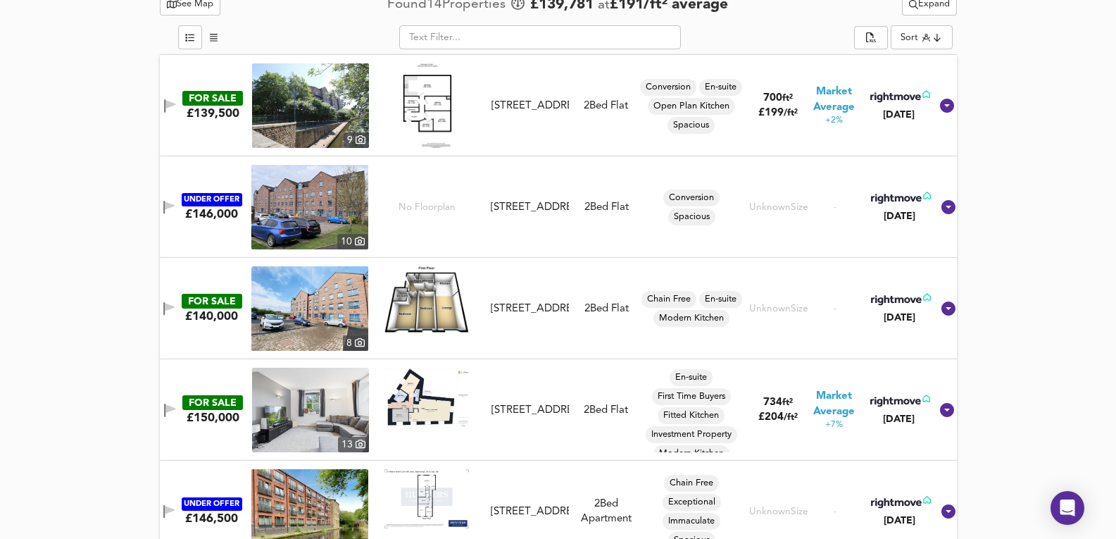
scroll to position [727, 0]
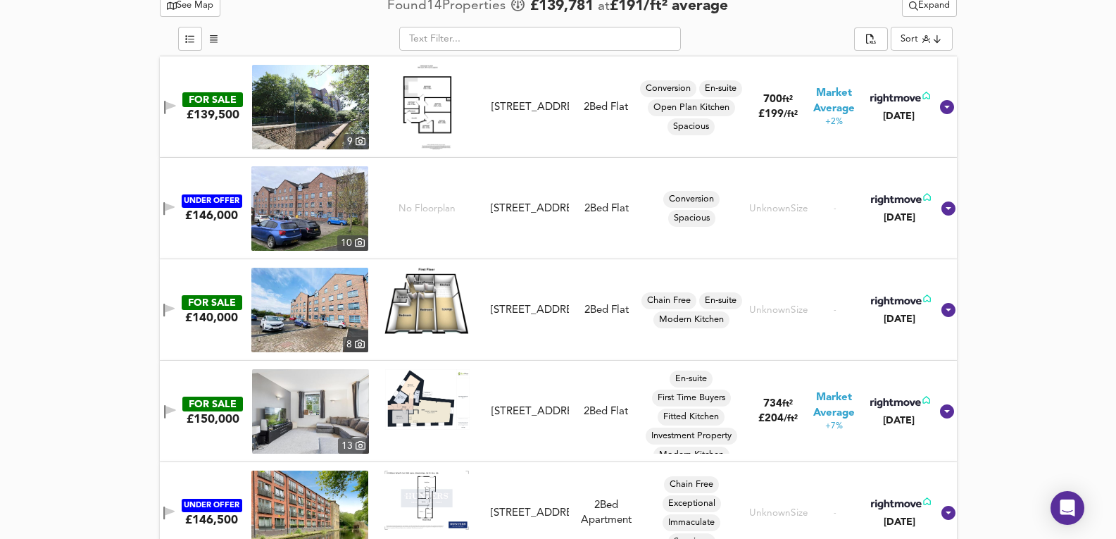
click at [351, 304] on img at bounding box center [309, 310] width 117 height 85
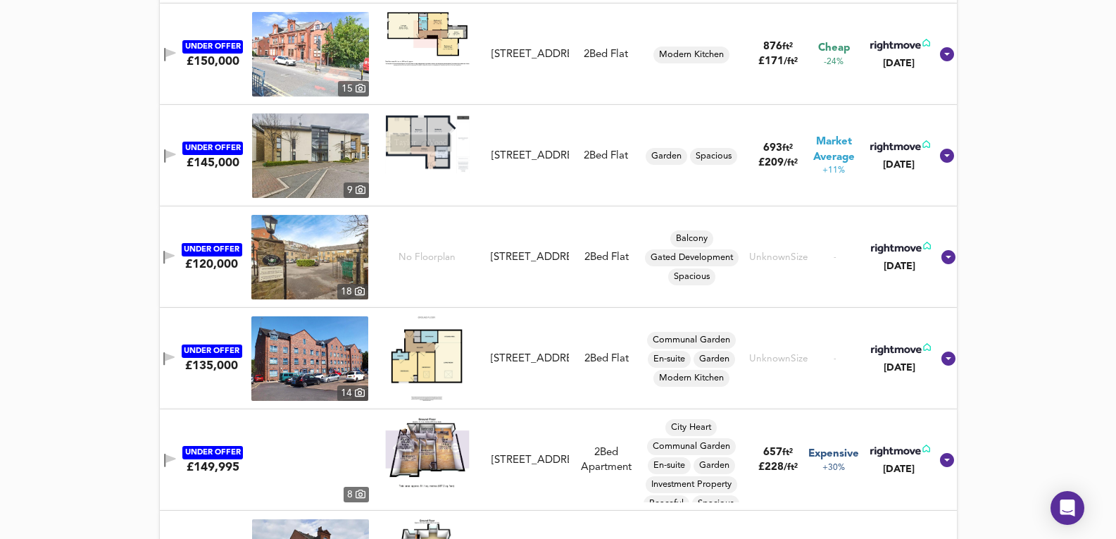
scroll to position [1525, 0]
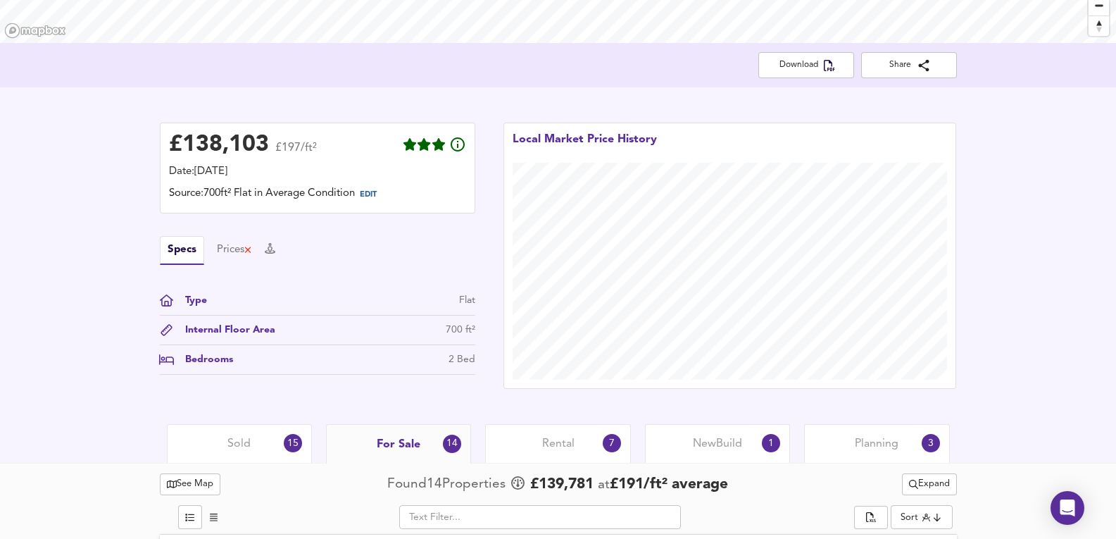
drag, startPoint x: 37, startPoint y: 353, endPoint x: 54, endPoint y: 315, distance: 41.6
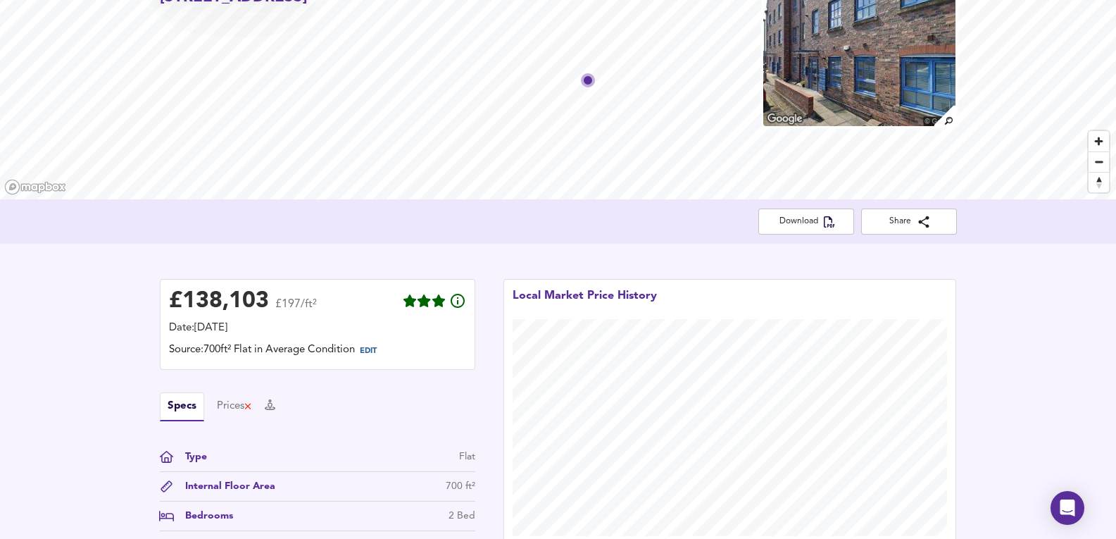
scroll to position [101, 0]
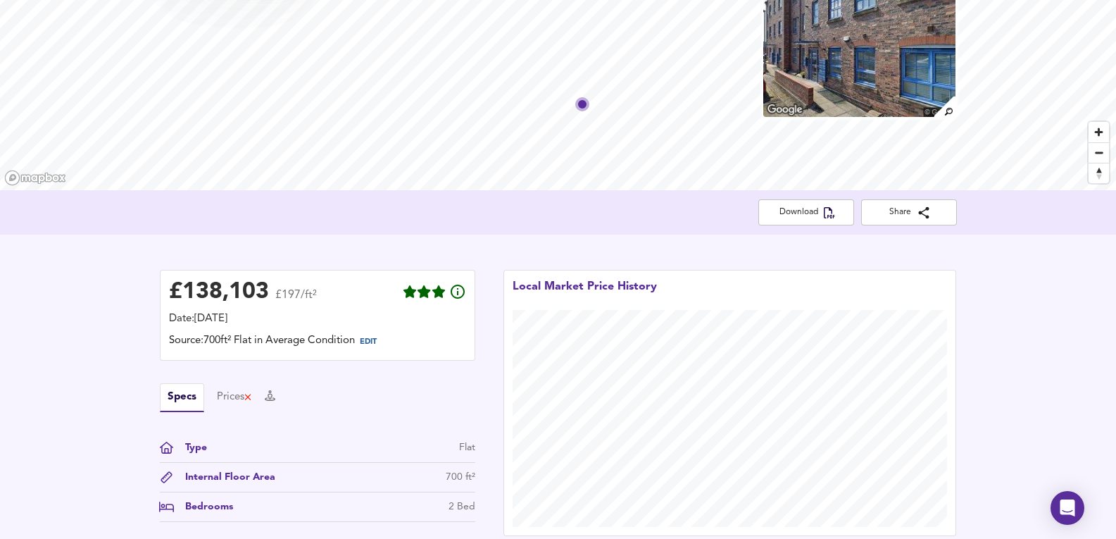
click at [819, 41] on img at bounding box center [859, 47] width 194 height 141
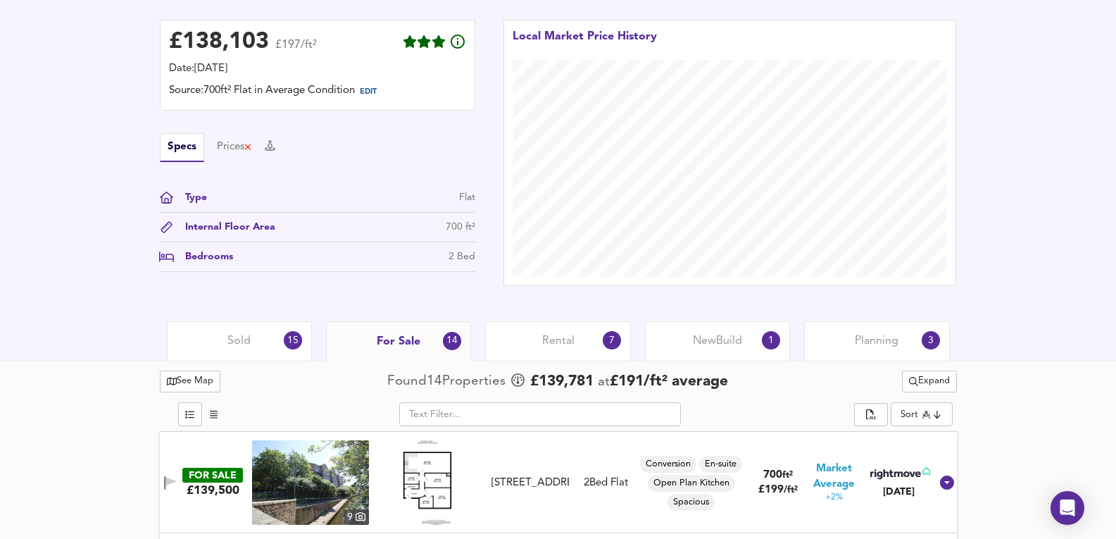
scroll to position [470, 0]
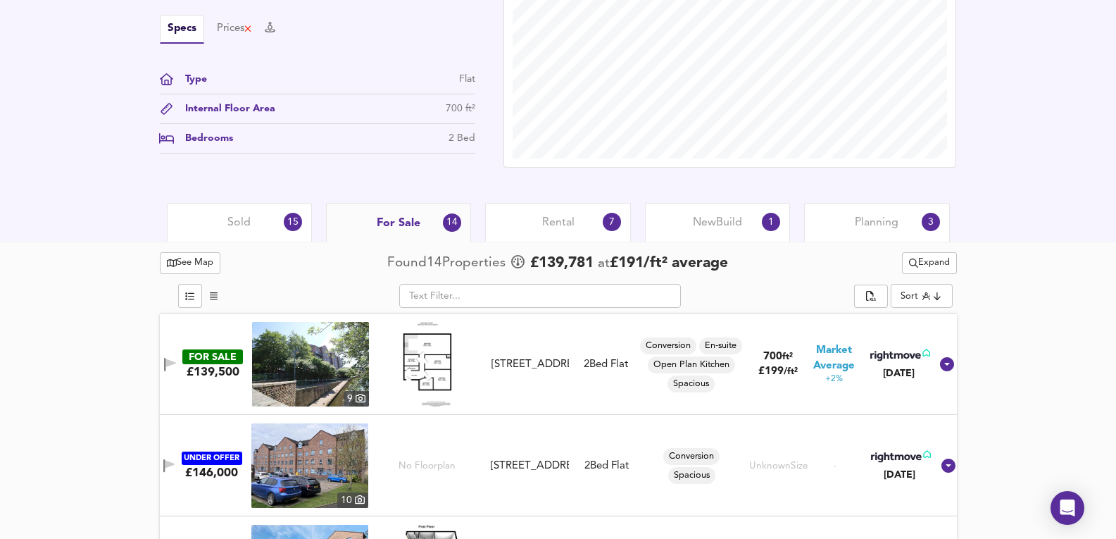
click at [594, 232] on div "Rental 7" at bounding box center [557, 222] width 145 height 39
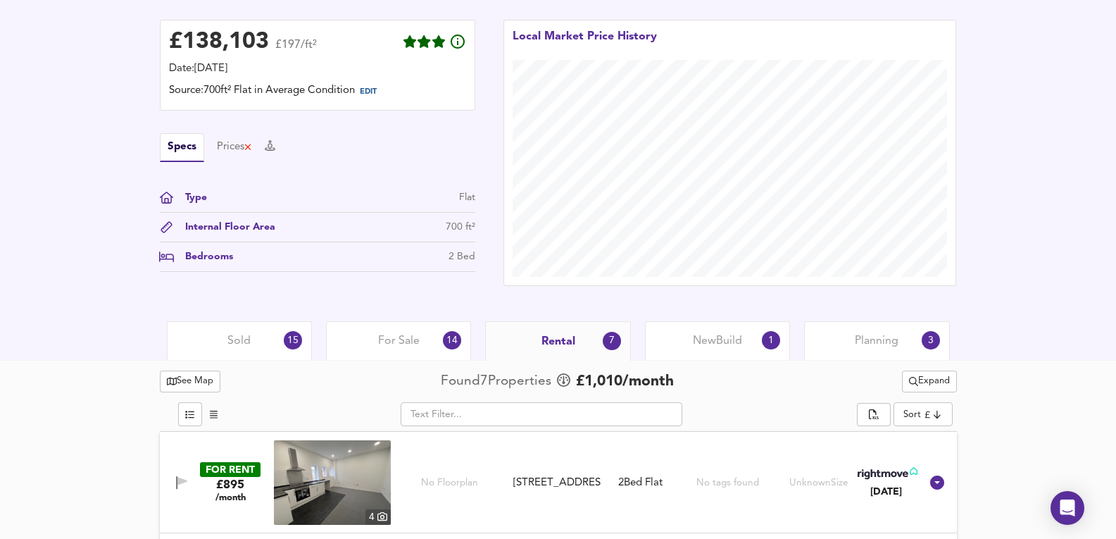
scroll to position [351, 0]
click at [727, 350] on div "New Build 1" at bounding box center [717, 341] width 145 height 39
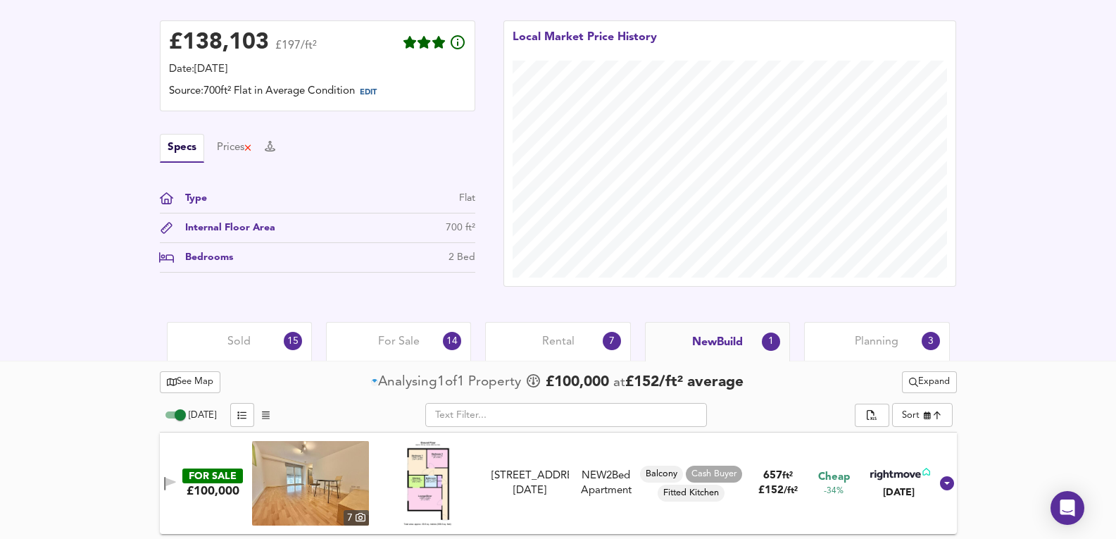
scroll to position [353, 0]
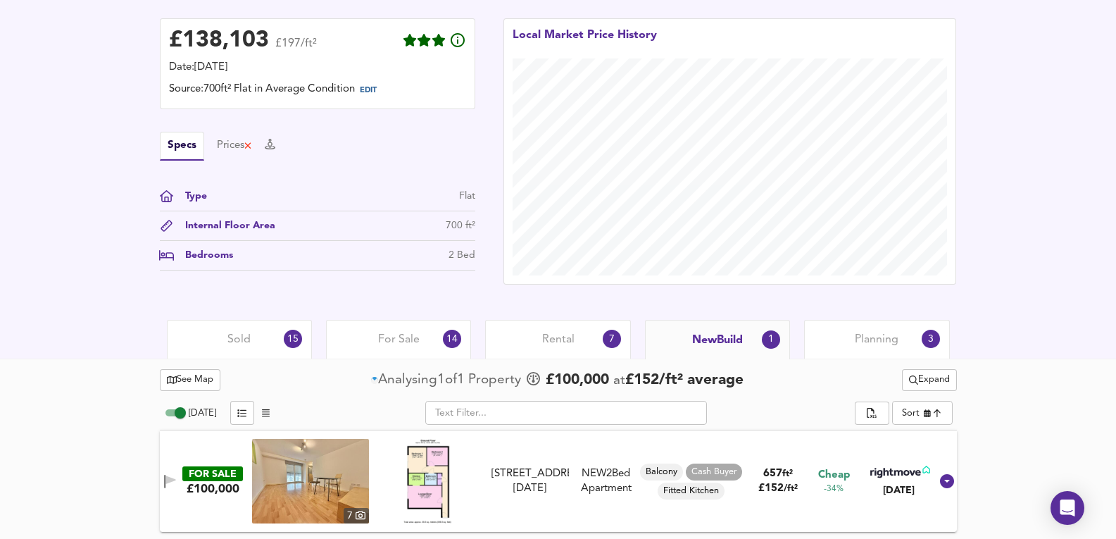
click at [354, 484] on img at bounding box center [310, 481] width 117 height 85
click at [266, 356] on div "Sold 15" at bounding box center [239, 339] width 145 height 39
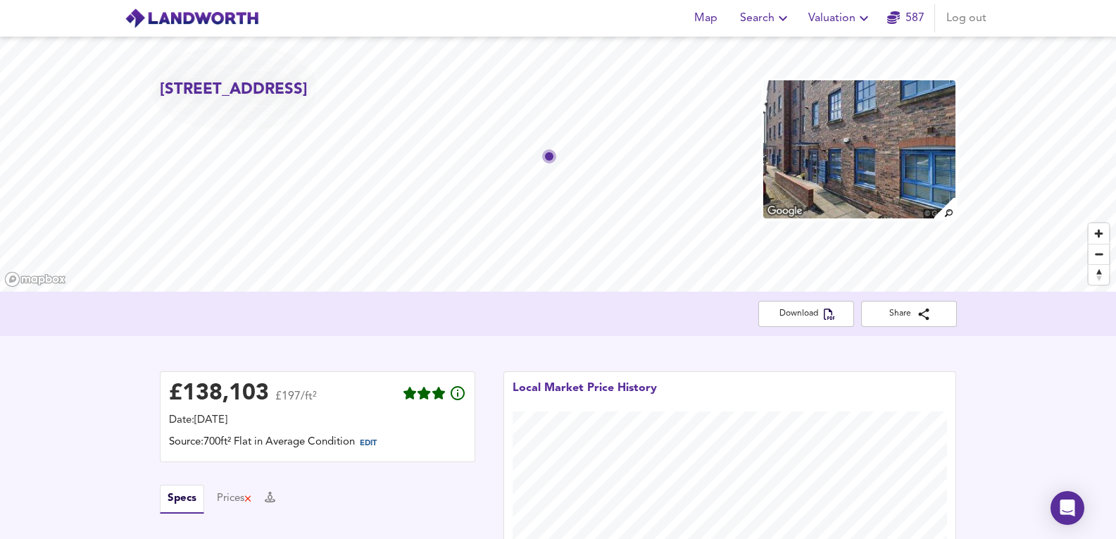
drag, startPoint x: 168, startPoint y: 354, endPoint x: 239, endPoint y: 30, distance: 332.3
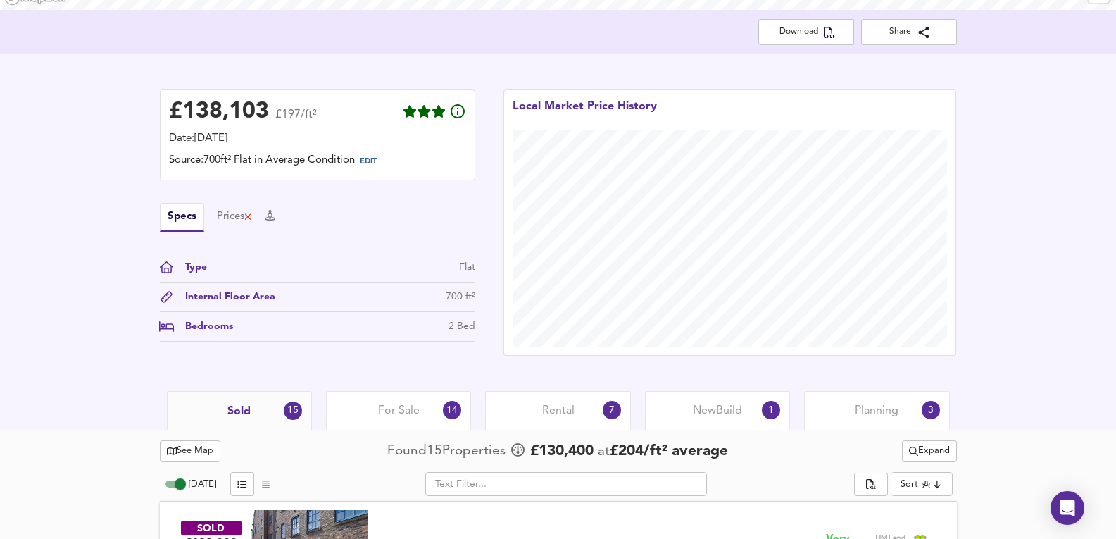
click at [397, 400] on div "For Sale 14" at bounding box center [398, 410] width 145 height 39
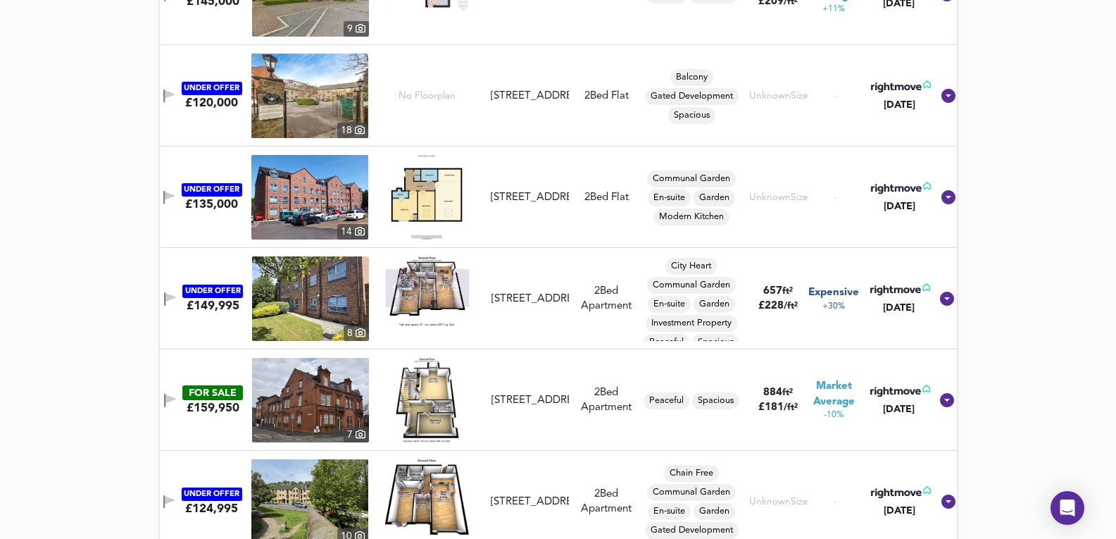
scroll to position [1672, 0]
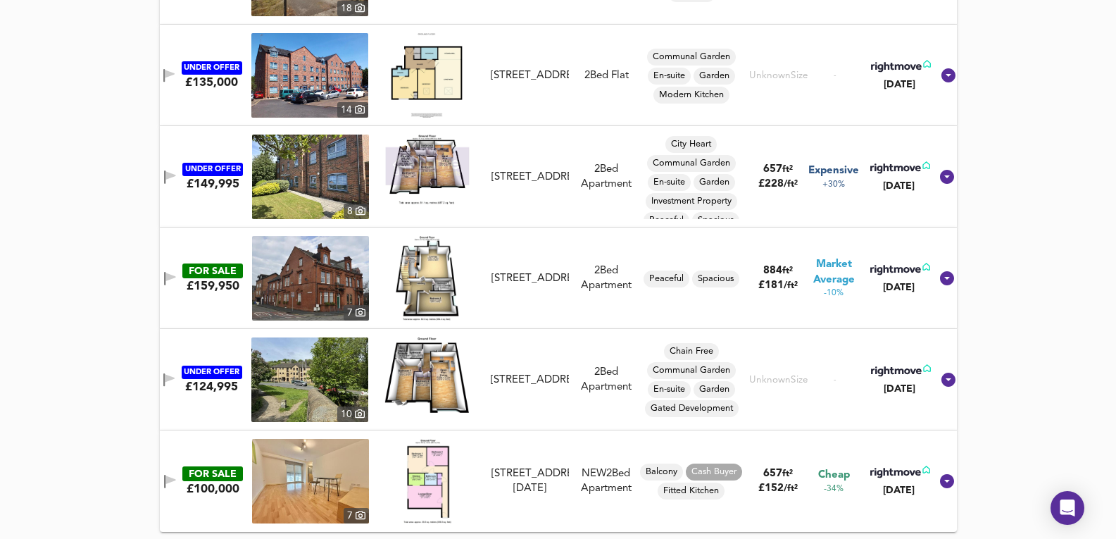
click at [318, 475] on img at bounding box center [310, 481] width 117 height 85
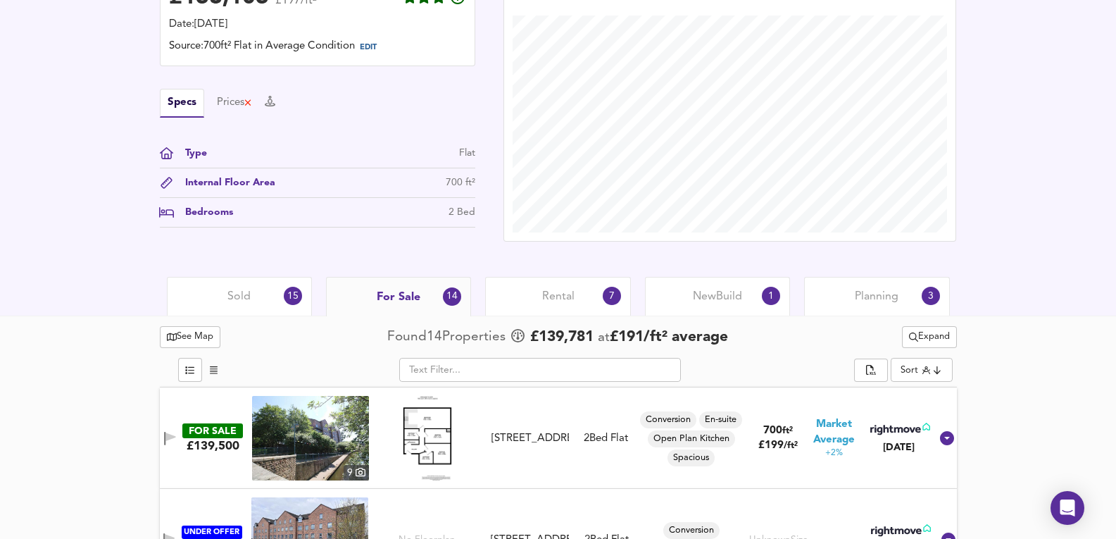
scroll to position [564, 0]
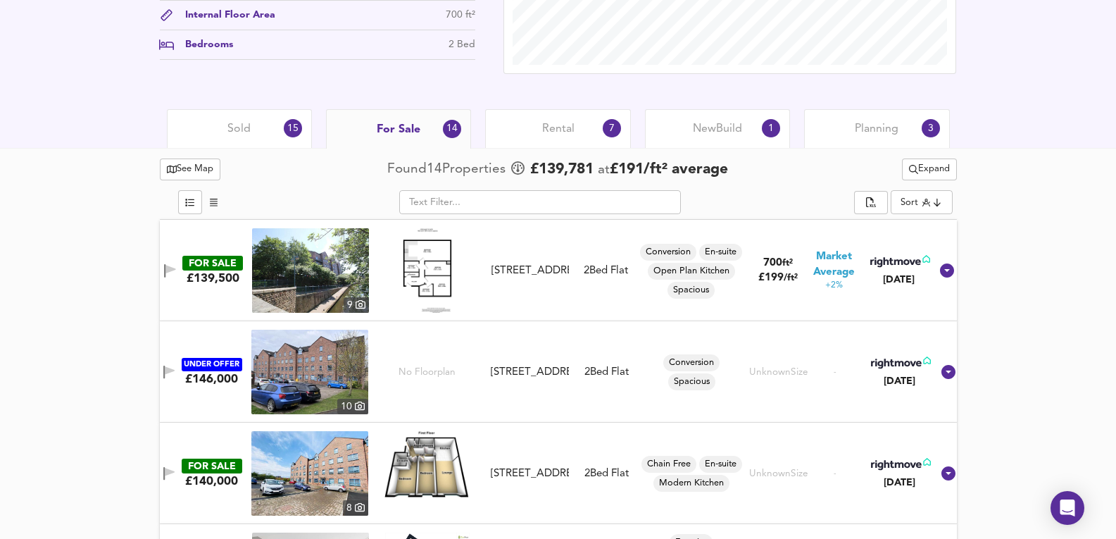
click at [349, 260] on img at bounding box center [310, 270] width 117 height 85
click at [597, 125] on div "Rental 7" at bounding box center [557, 128] width 145 height 39
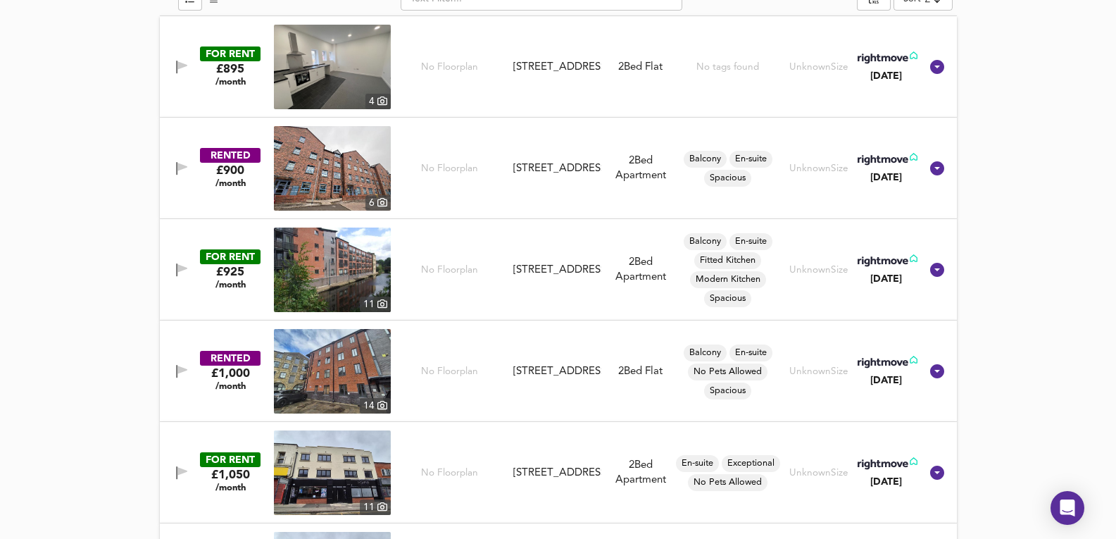
scroll to position [798, 0]
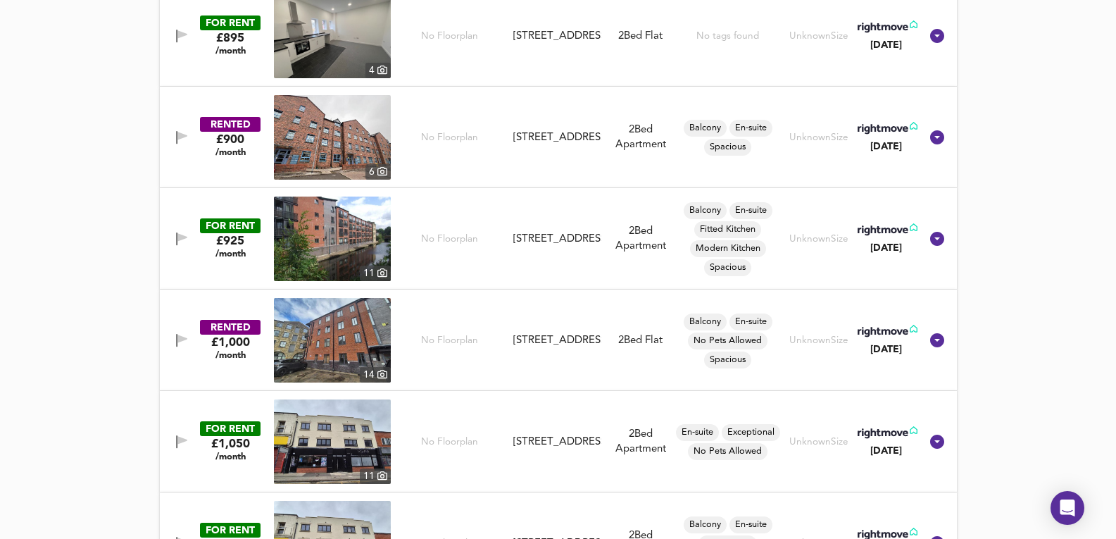
click at [335, 114] on img at bounding box center [332, 137] width 117 height 85
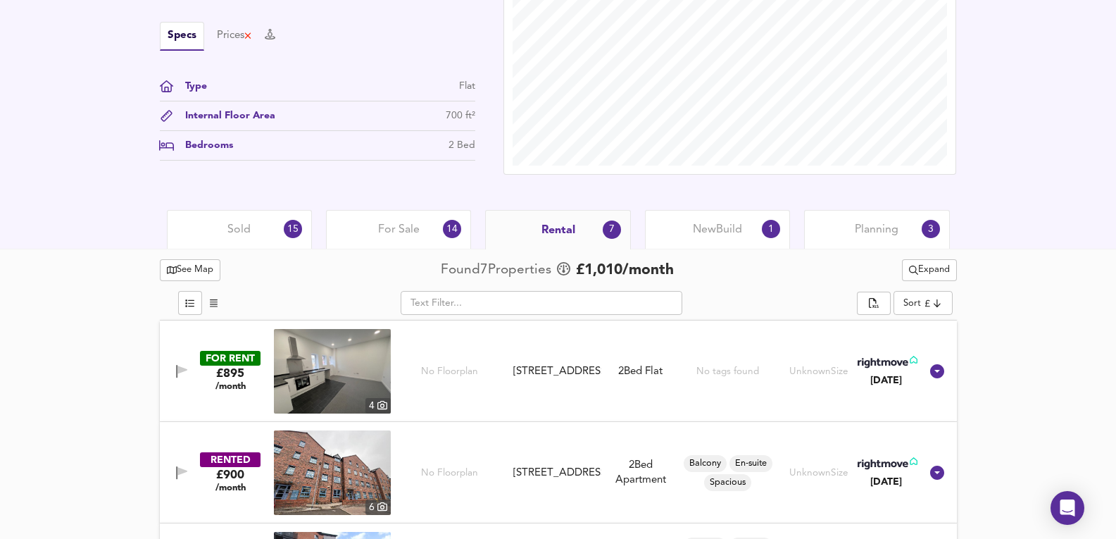
scroll to position [470, 0]
